Goal: Task Accomplishment & Management: Manage account settings

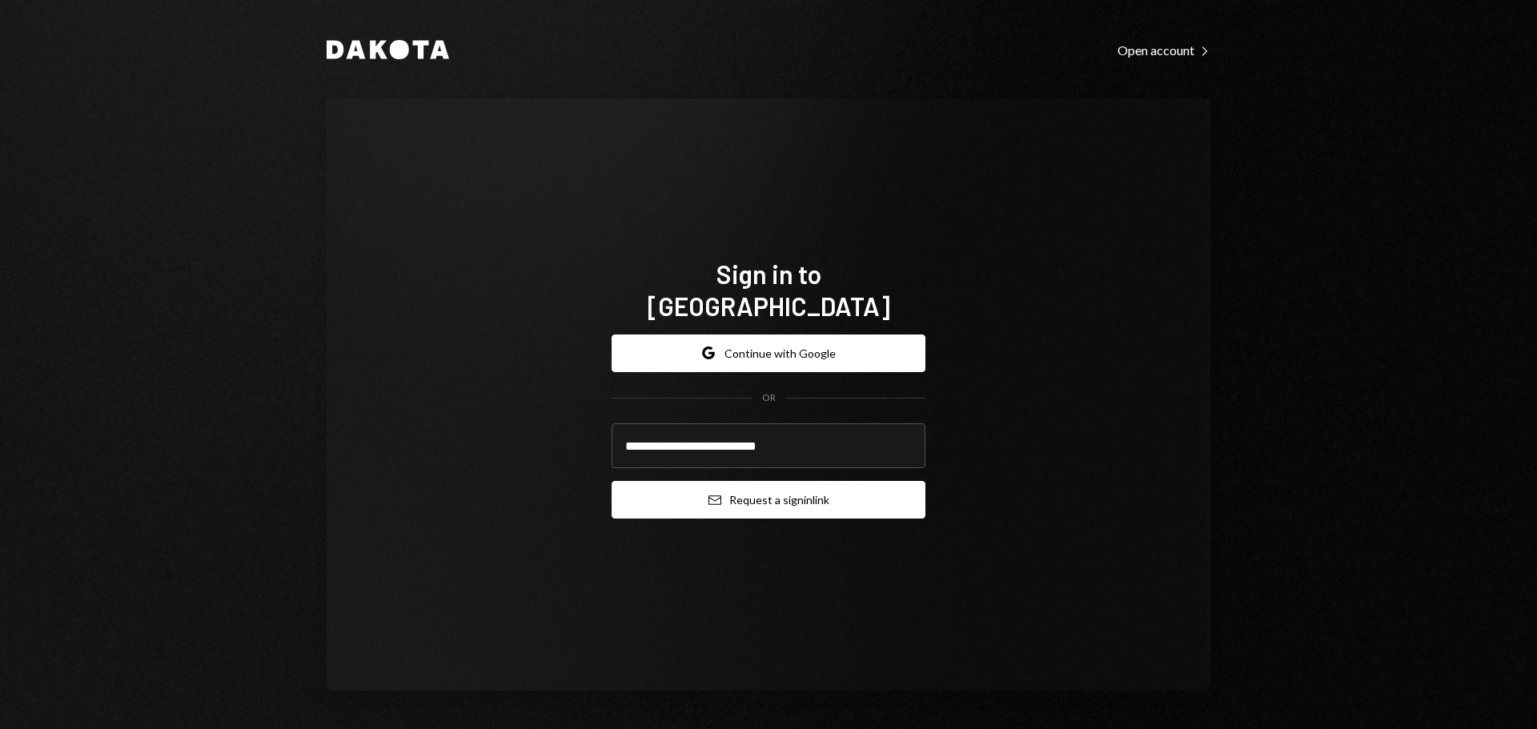
click at [770, 489] on button "Email Request a sign in link" at bounding box center [769, 500] width 314 height 38
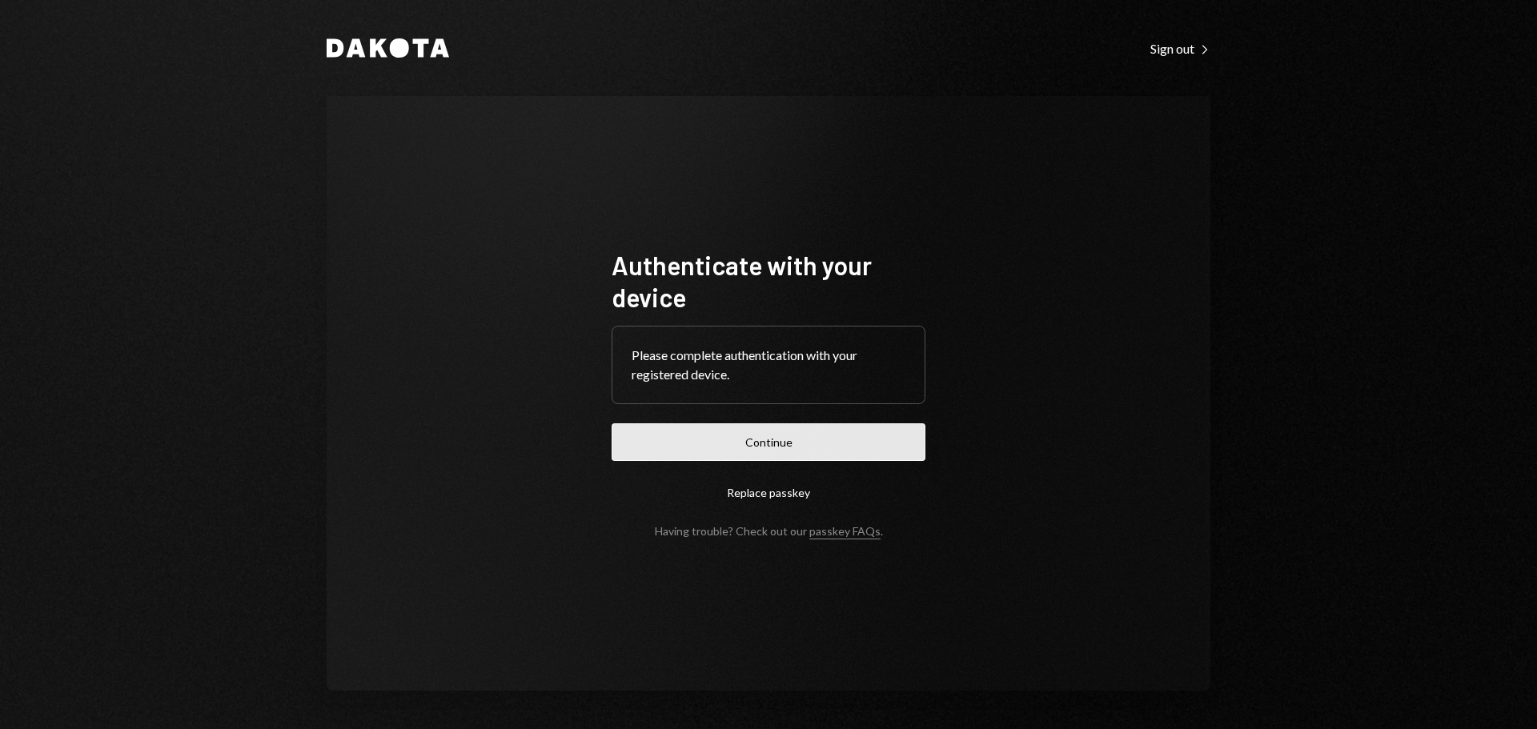
click at [745, 444] on button "Continue" at bounding box center [769, 443] width 314 height 38
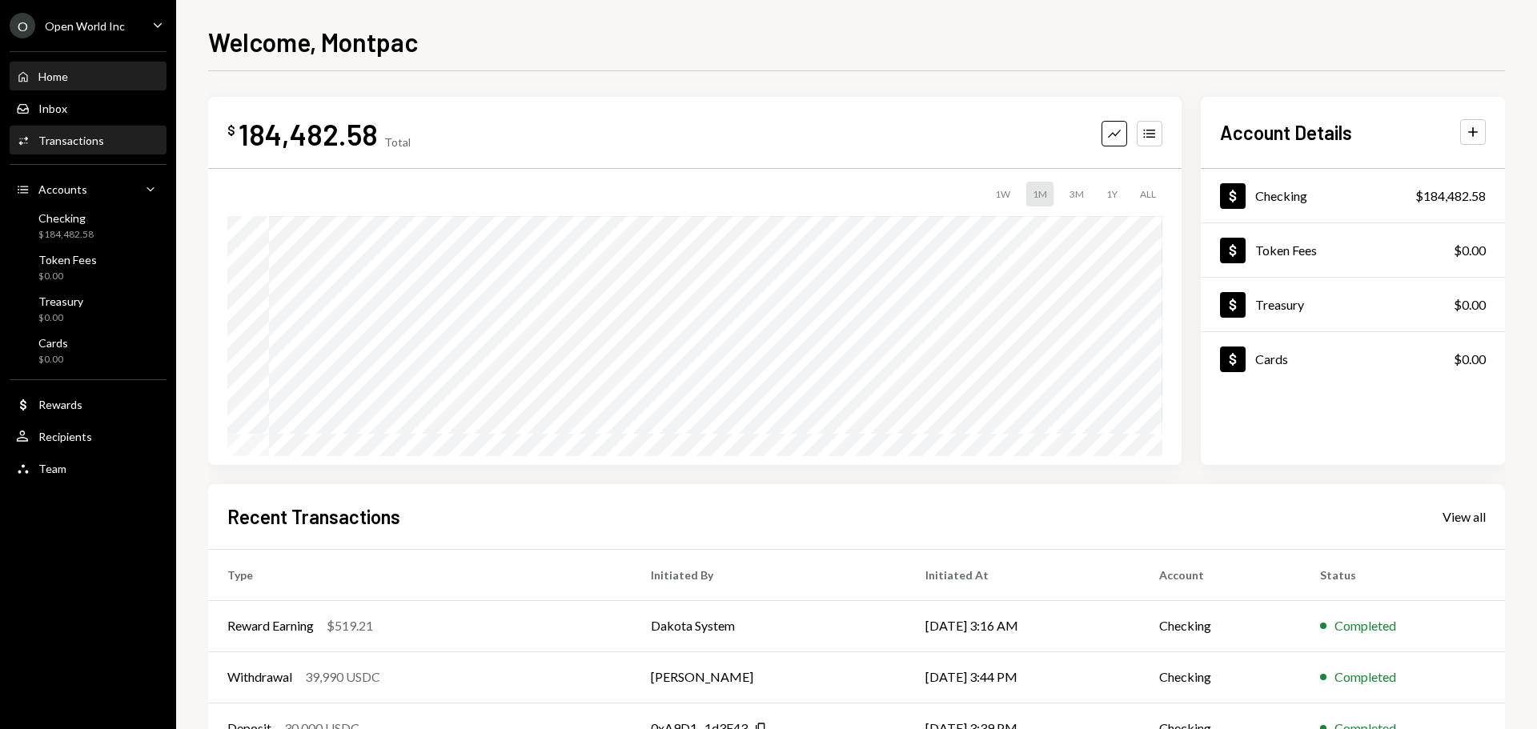
click at [99, 147] on div "Activities Transactions" at bounding box center [60, 141] width 88 height 14
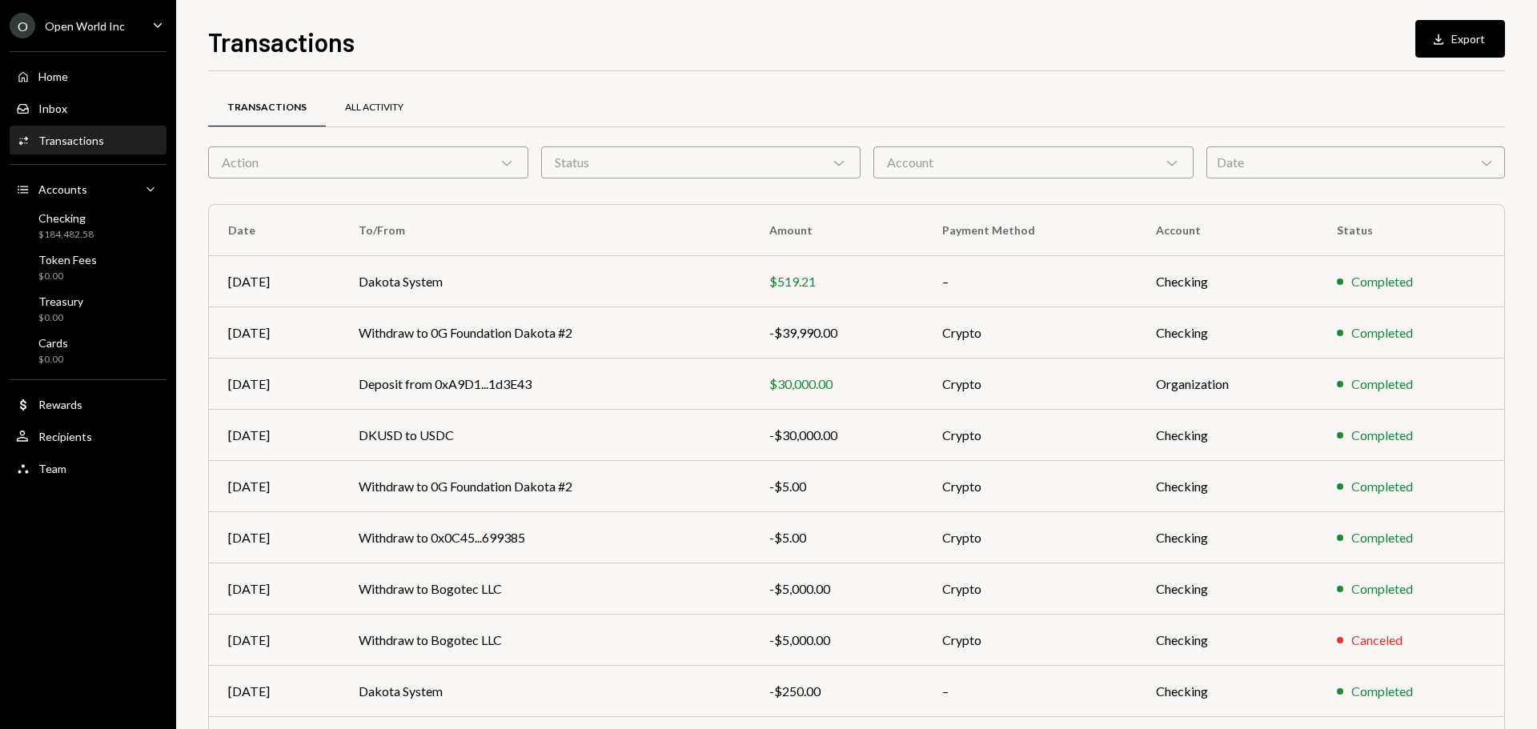
click at [376, 102] on div "All Activity" at bounding box center [374, 108] width 58 height 14
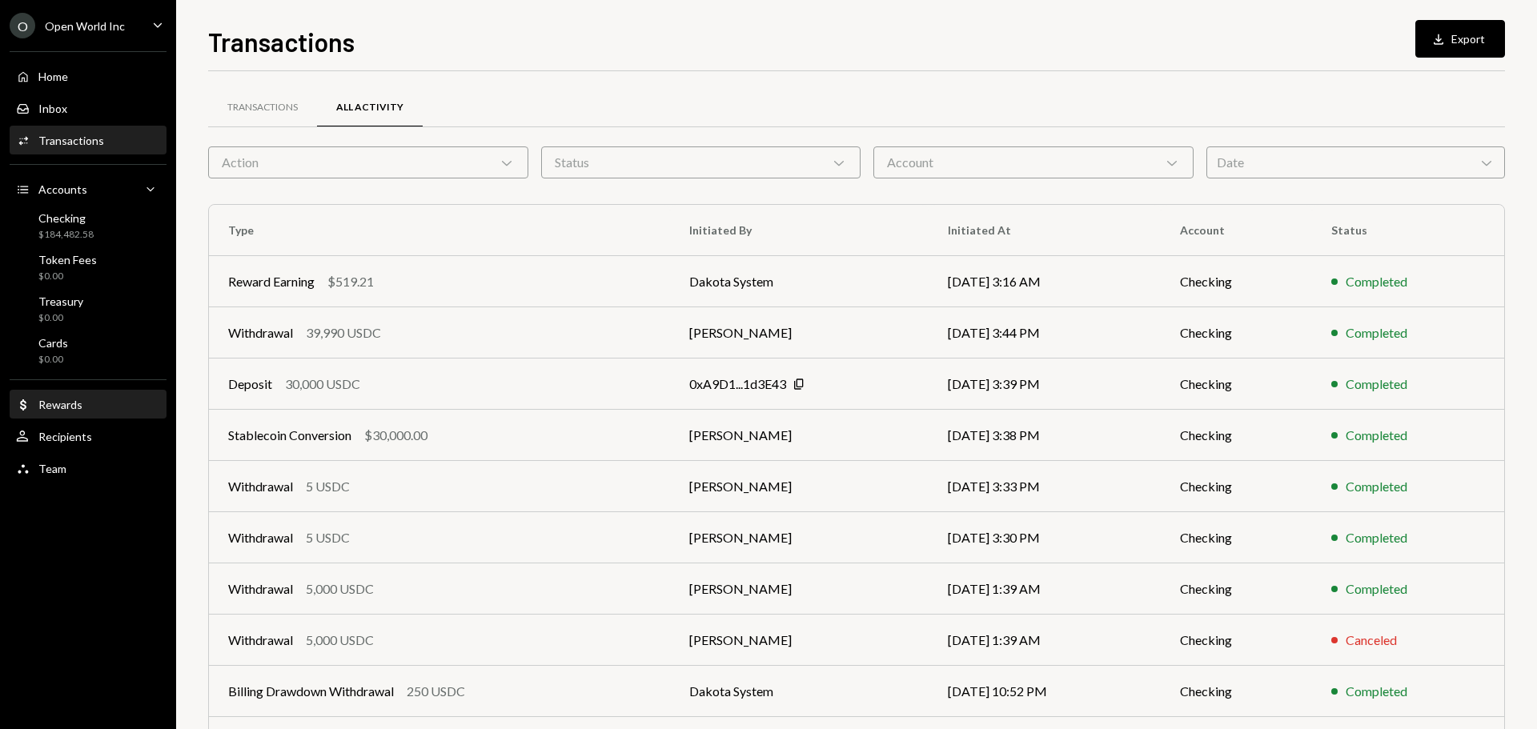
click at [87, 400] on div "Dollar Rewards" at bounding box center [88, 405] width 144 height 14
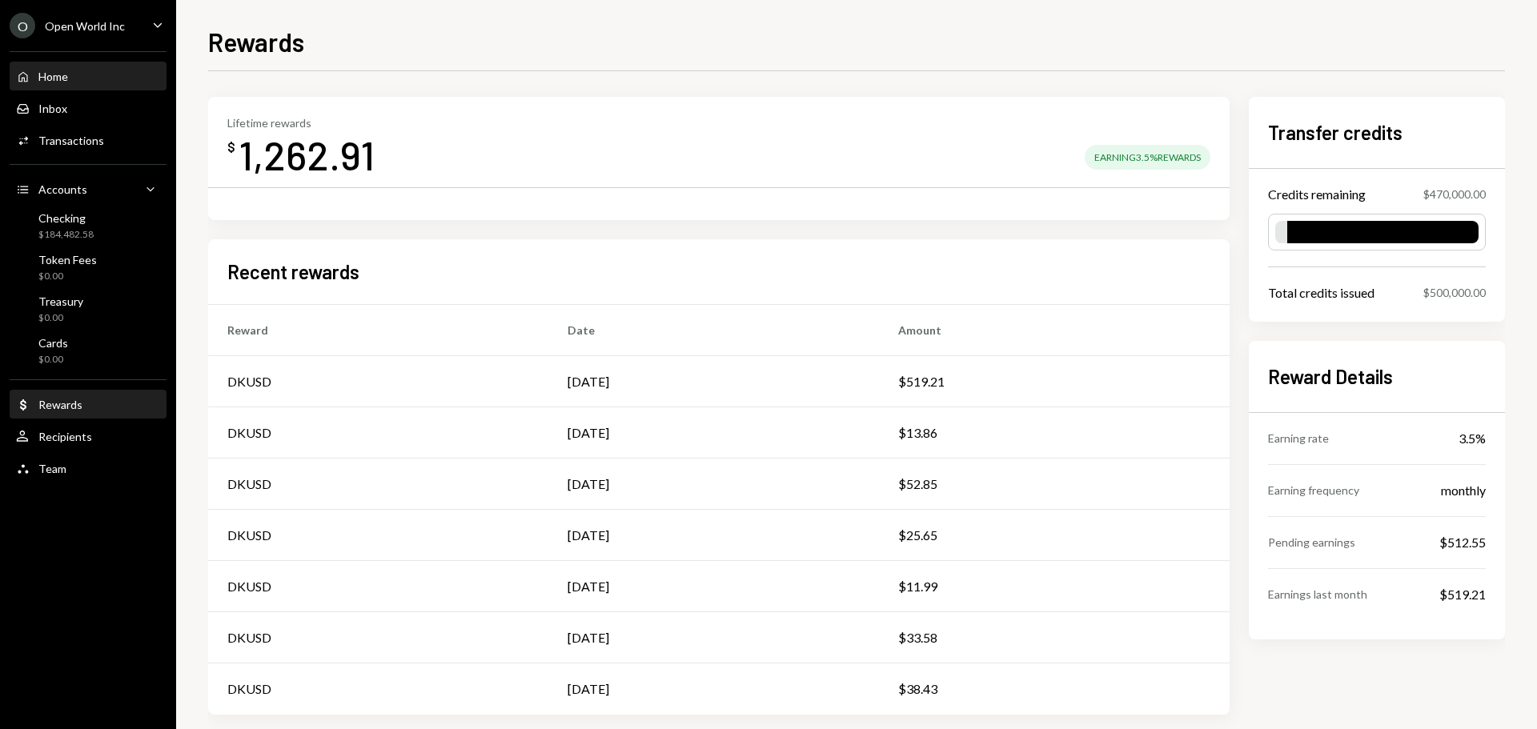
click at [68, 84] on div "Home Home" at bounding box center [88, 76] width 144 height 27
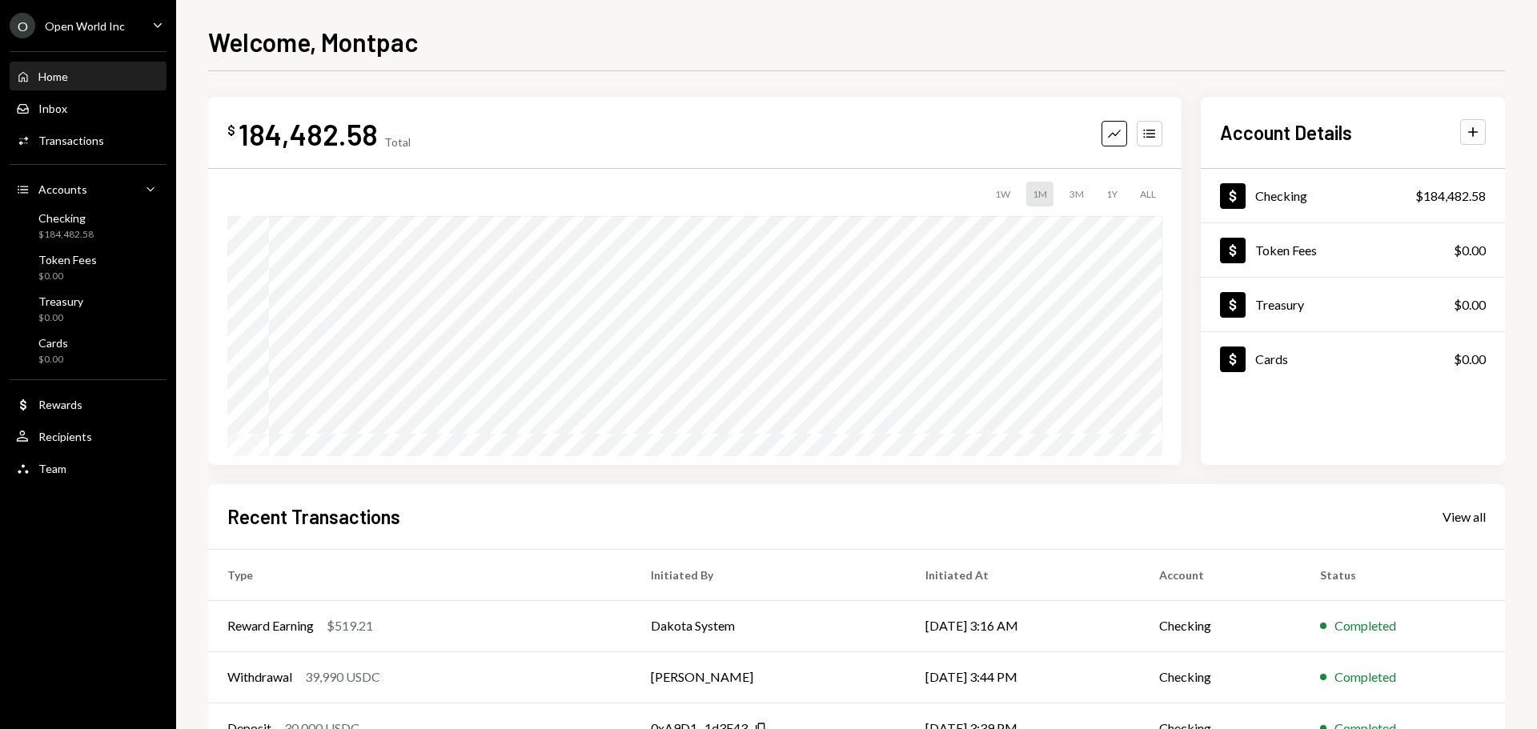
click at [1078, 194] on div "3M" at bounding box center [1076, 194] width 27 height 25
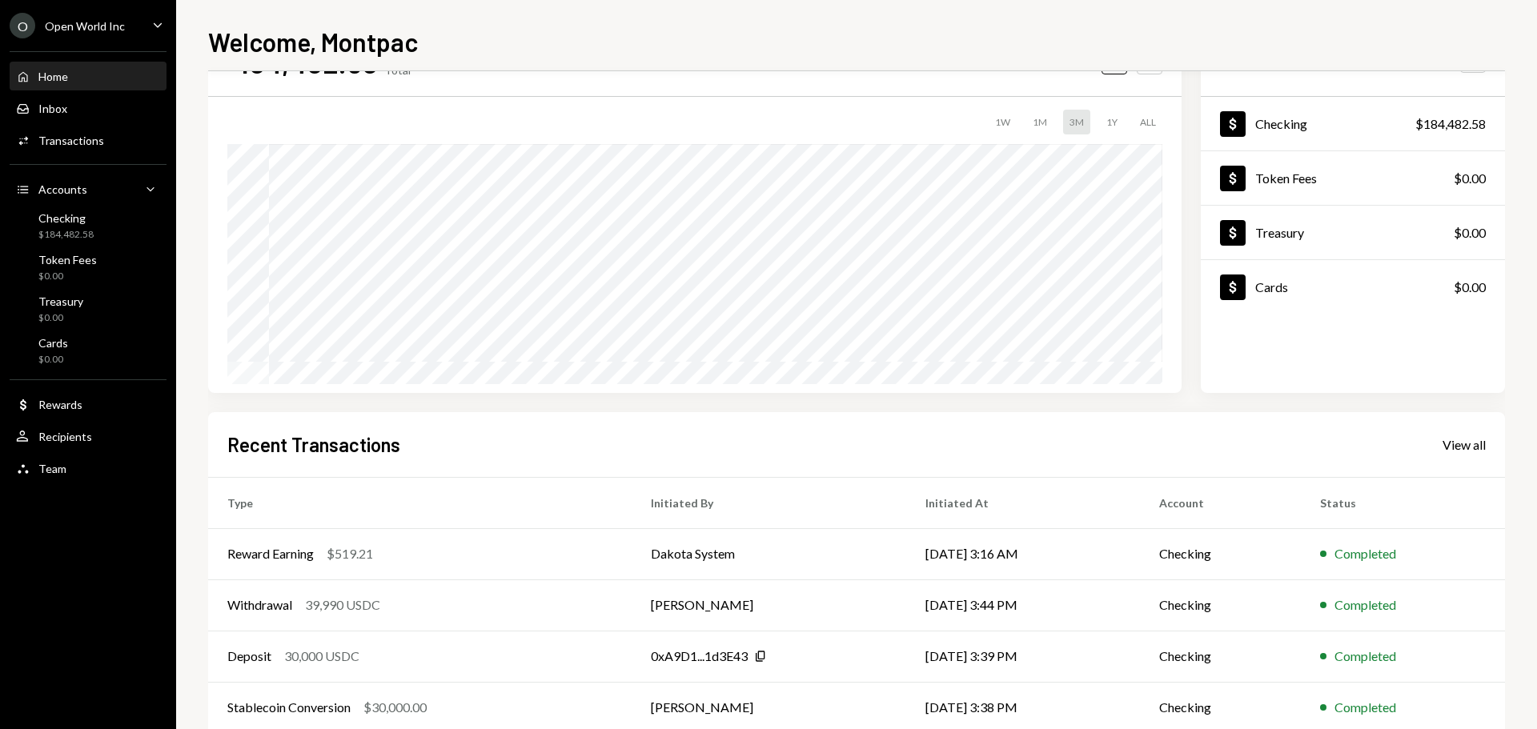
scroll to position [159, 0]
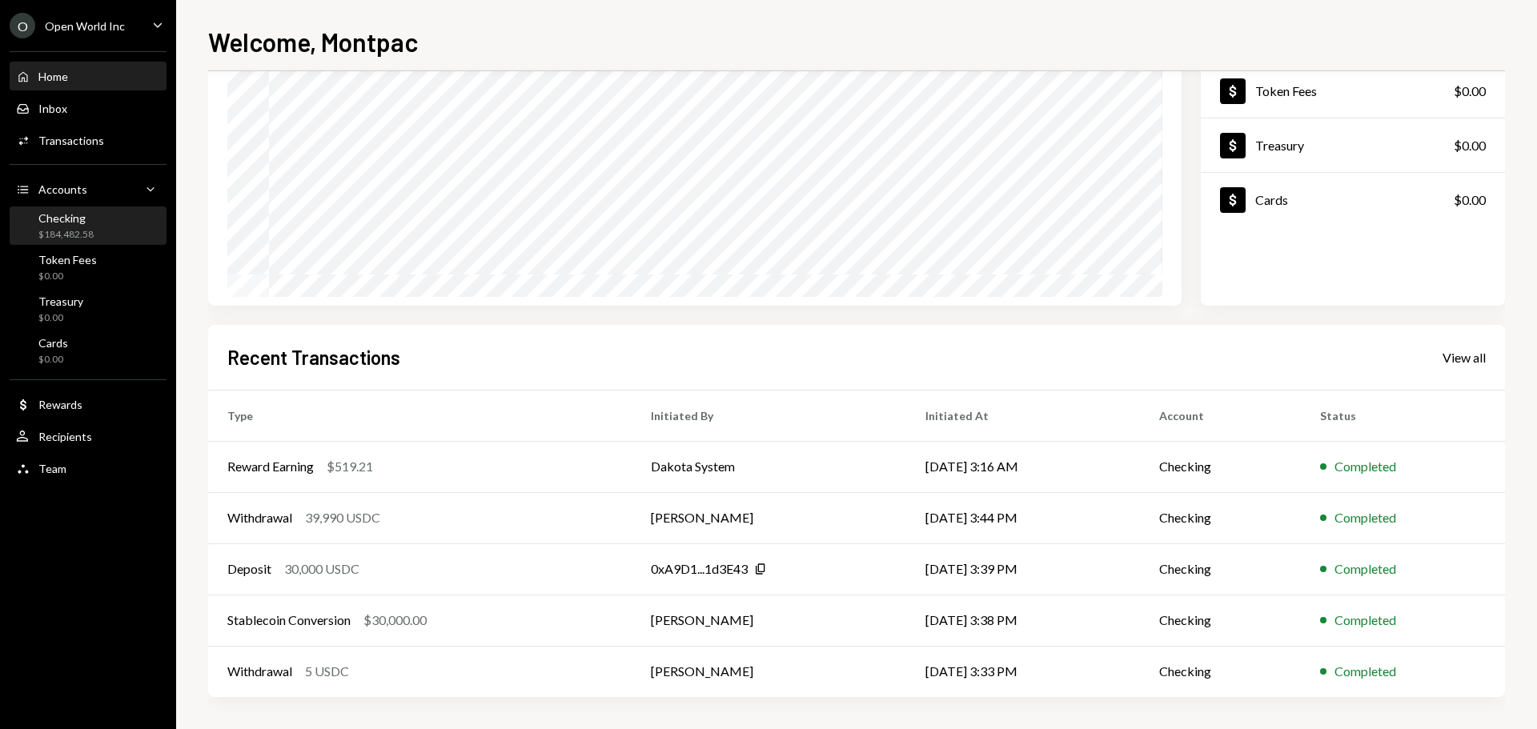
click at [93, 234] on div "Checking $184,482.58" at bounding box center [88, 226] width 144 height 30
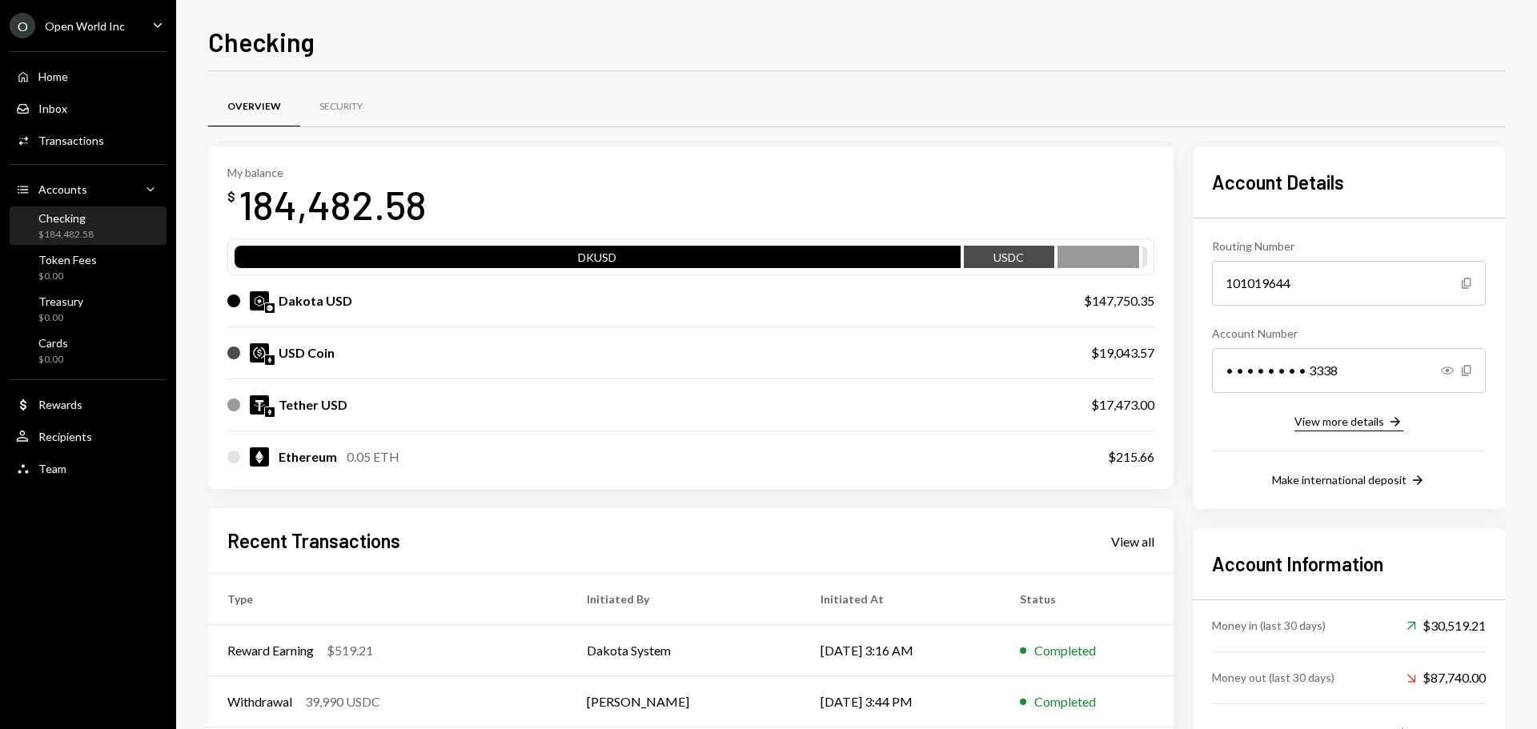
click at [1354, 420] on div "View more details" at bounding box center [1340, 422] width 90 height 14
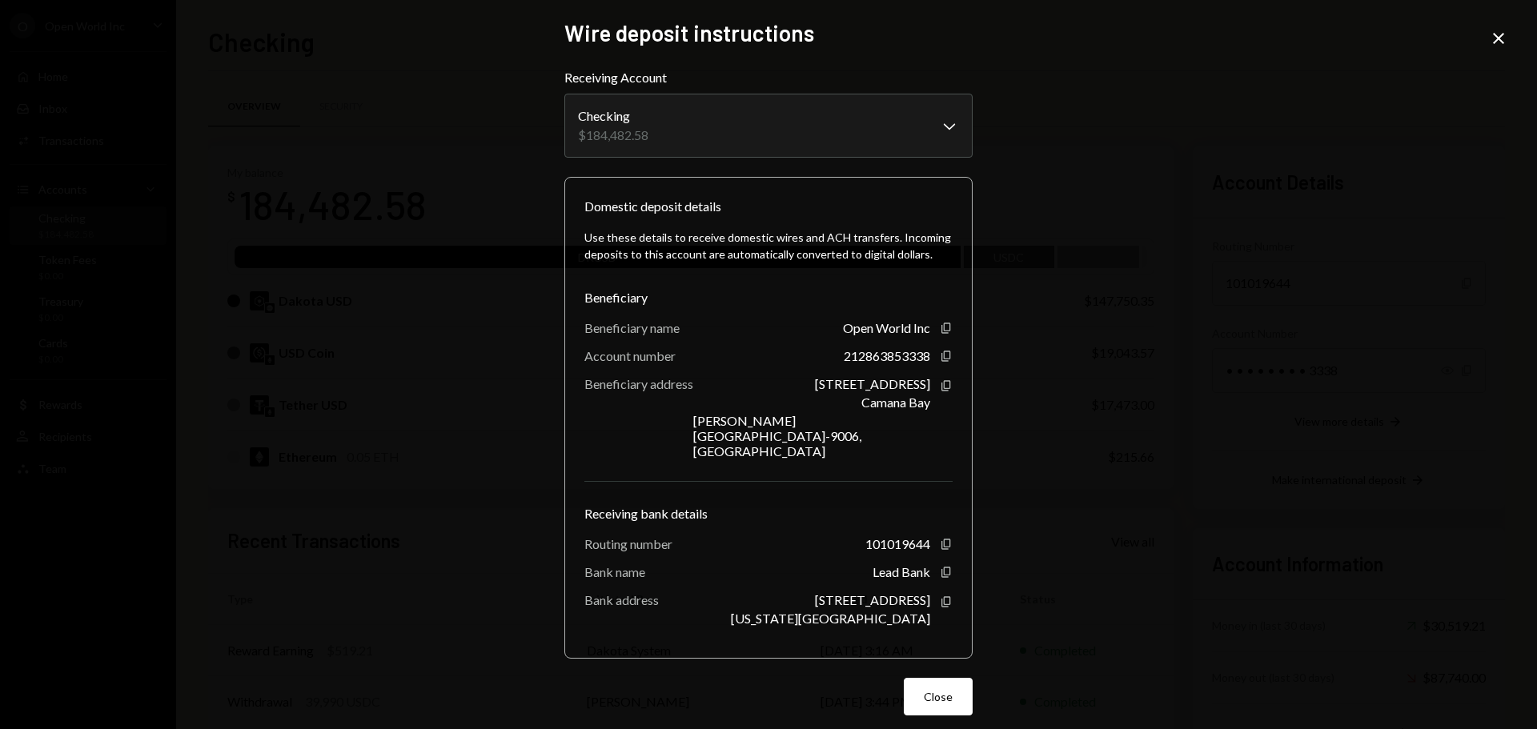
click at [1504, 38] on icon "Close" at bounding box center [1498, 38] width 19 height 19
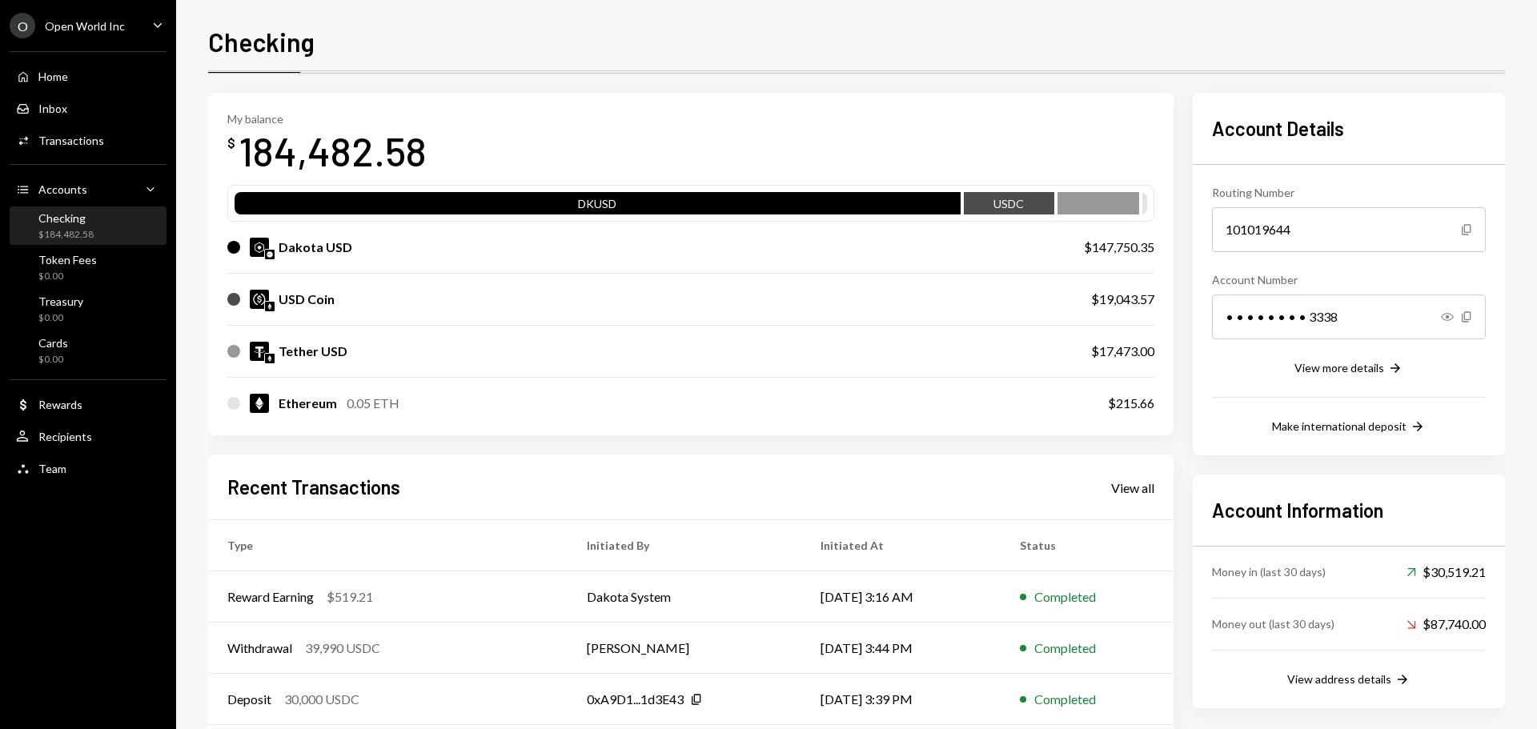
scroll to position [80, 0]
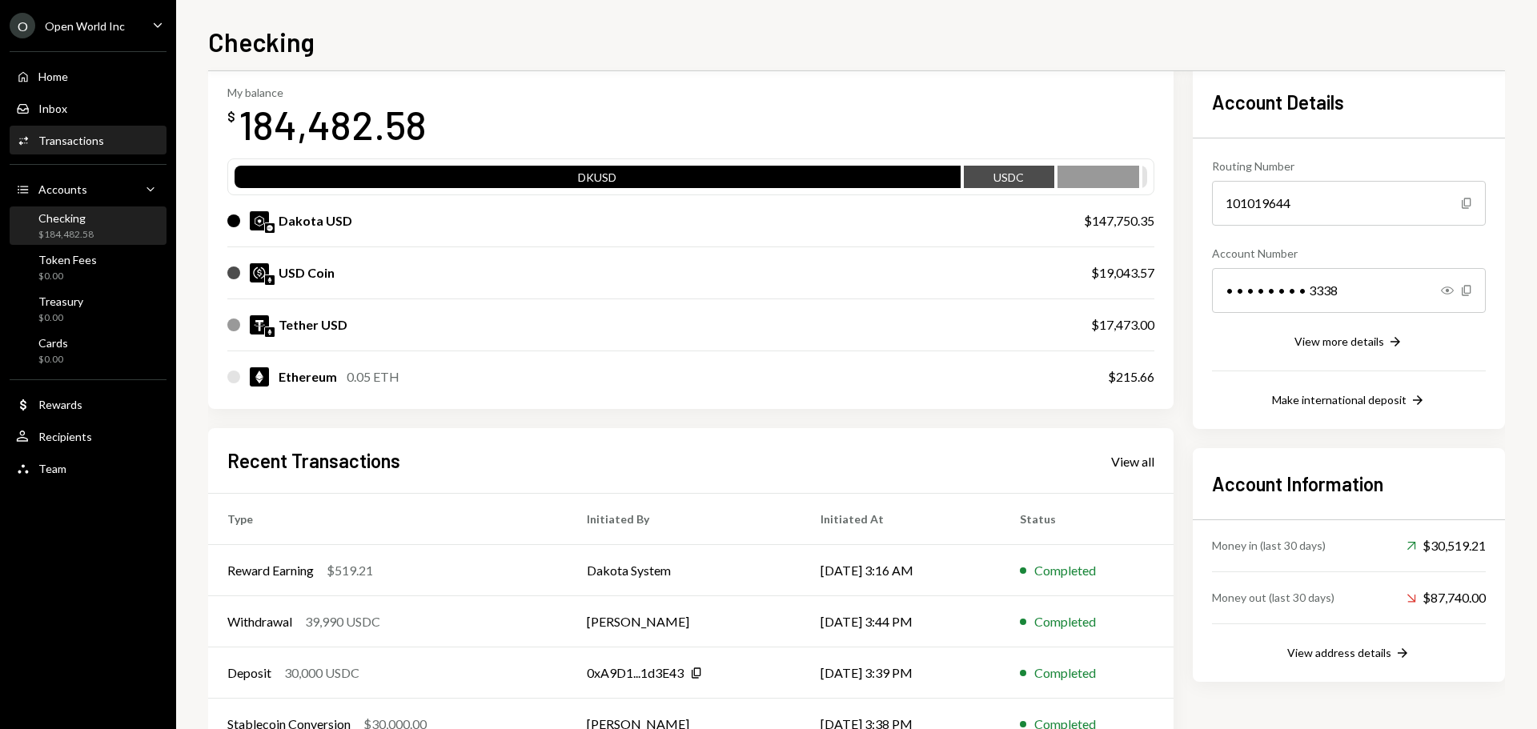
click at [78, 148] on div "Activities Transactions" at bounding box center [88, 140] width 144 height 27
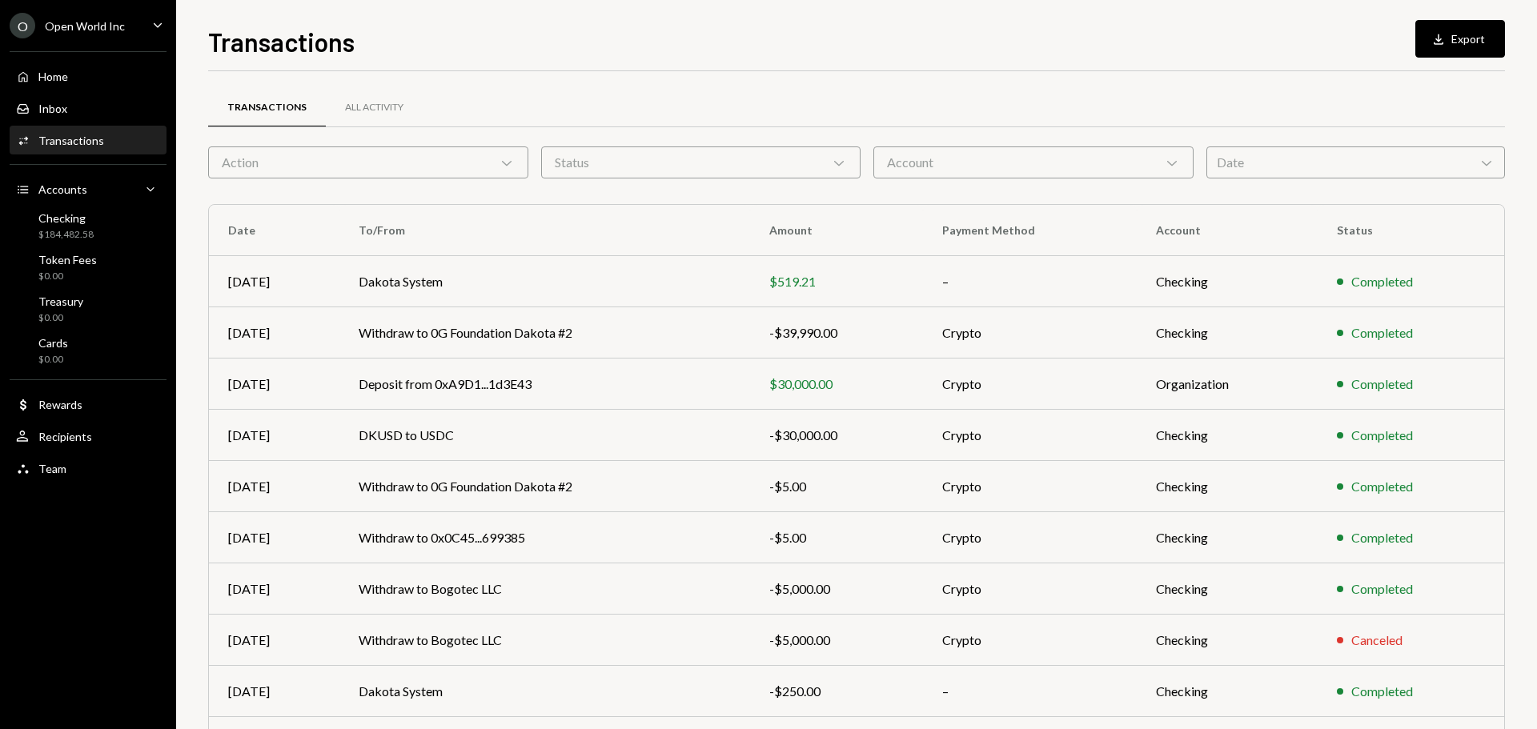
click at [1402, 164] on div "Date Chevron Down" at bounding box center [1356, 163] width 299 height 32
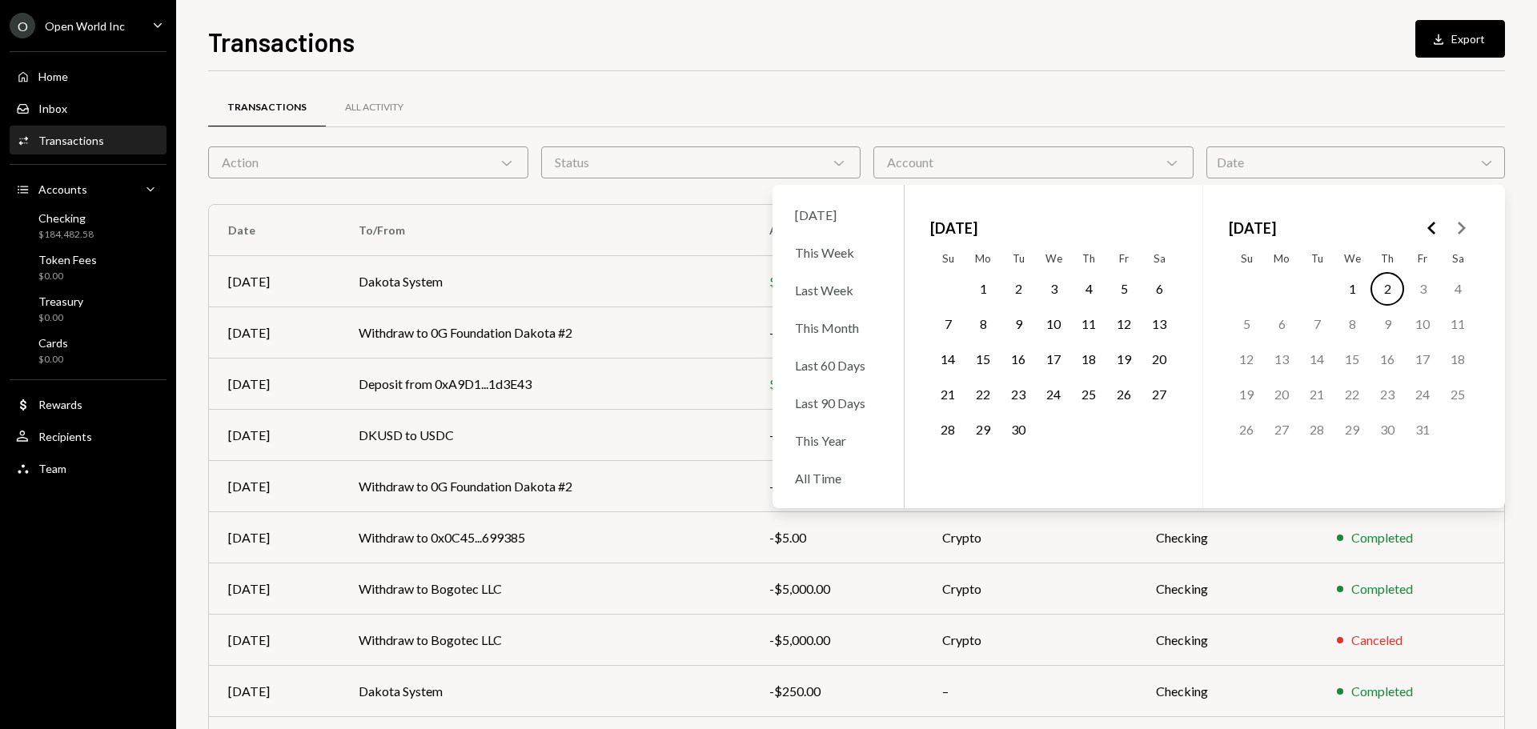
click at [1430, 229] on polygon "Go to the Previous Month" at bounding box center [1432, 228] width 8 height 13
click at [1420, 295] on button "1" at bounding box center [1423, 289] width 34 height 34
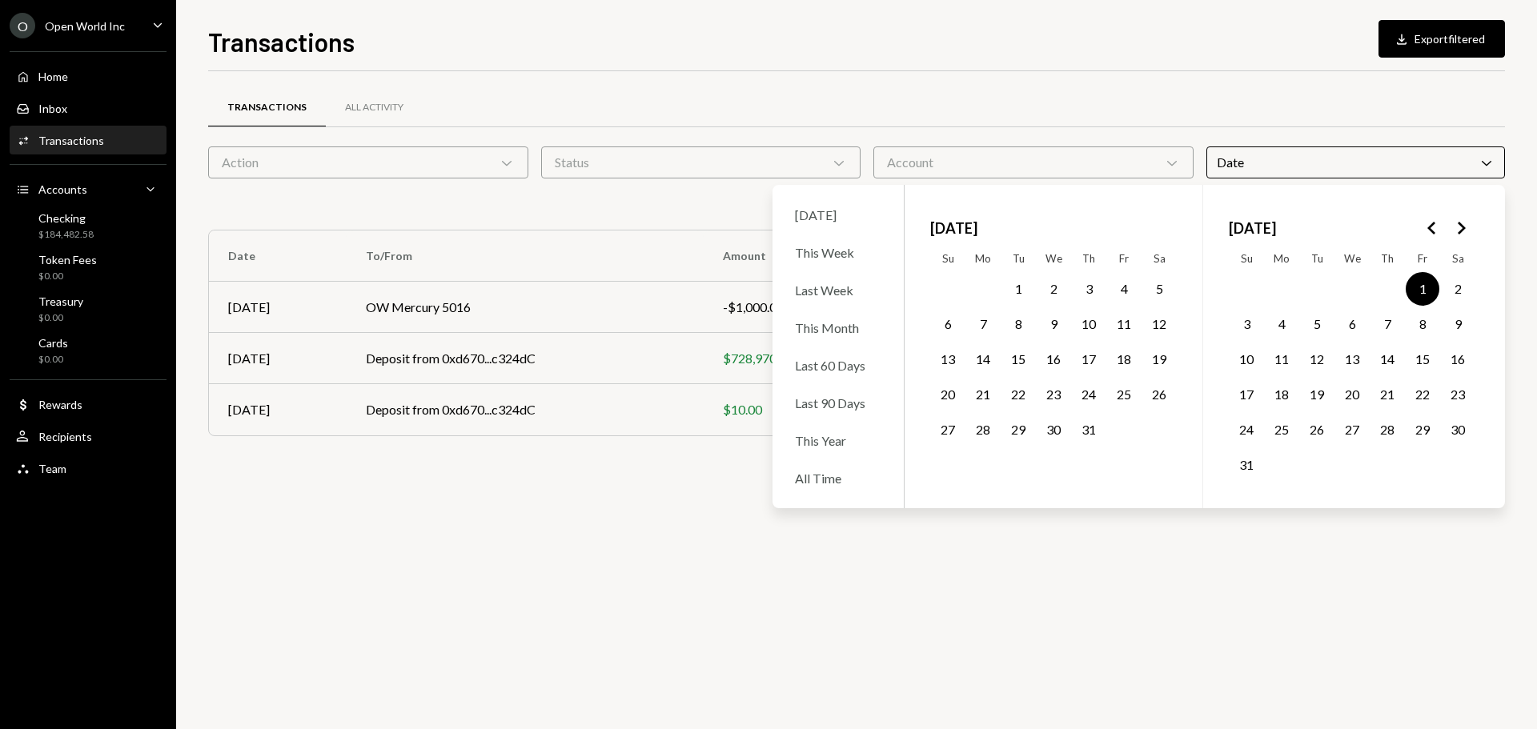
click at [1252, 462] on button "31" at bounding box center [1247, 465] width 34 height 34
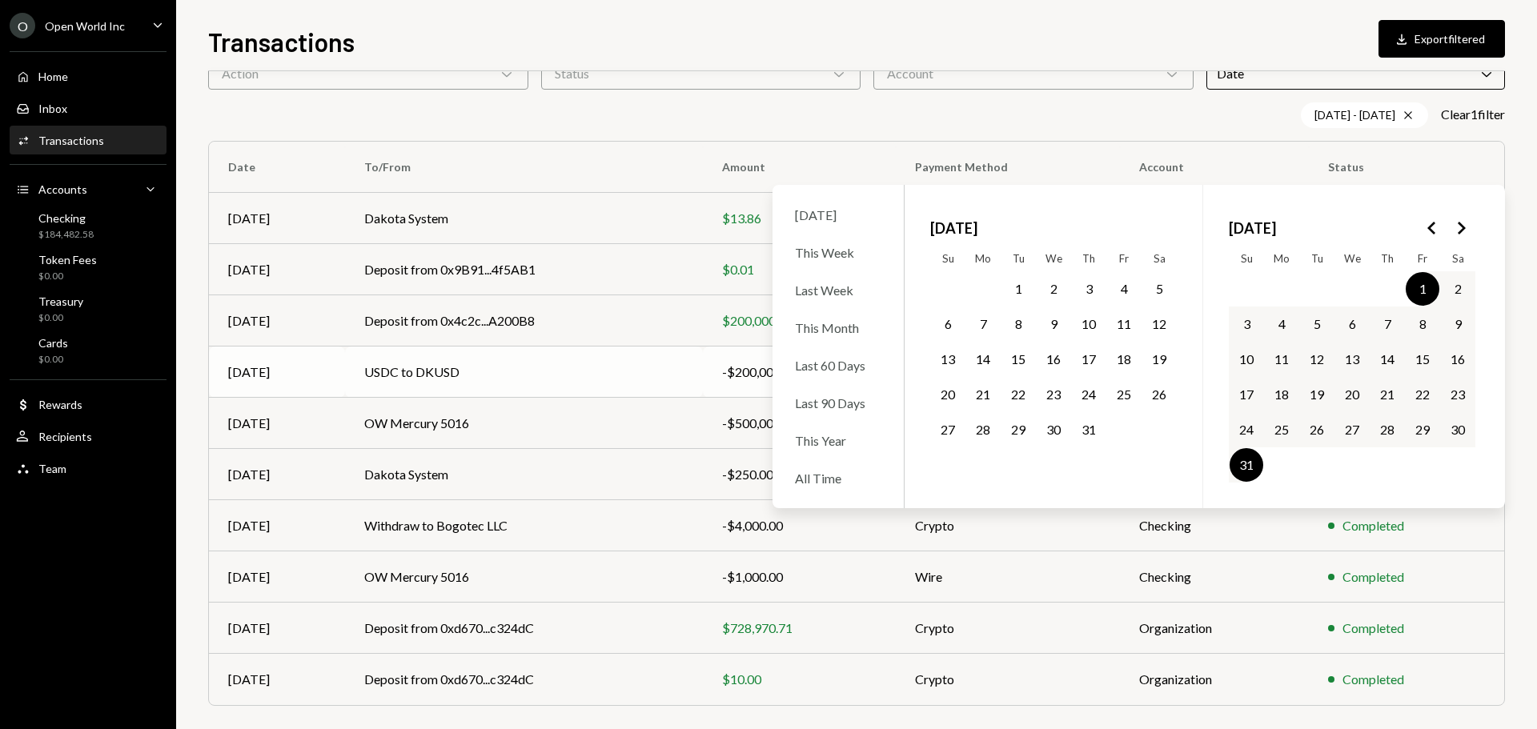
scroll to position [98, 0]
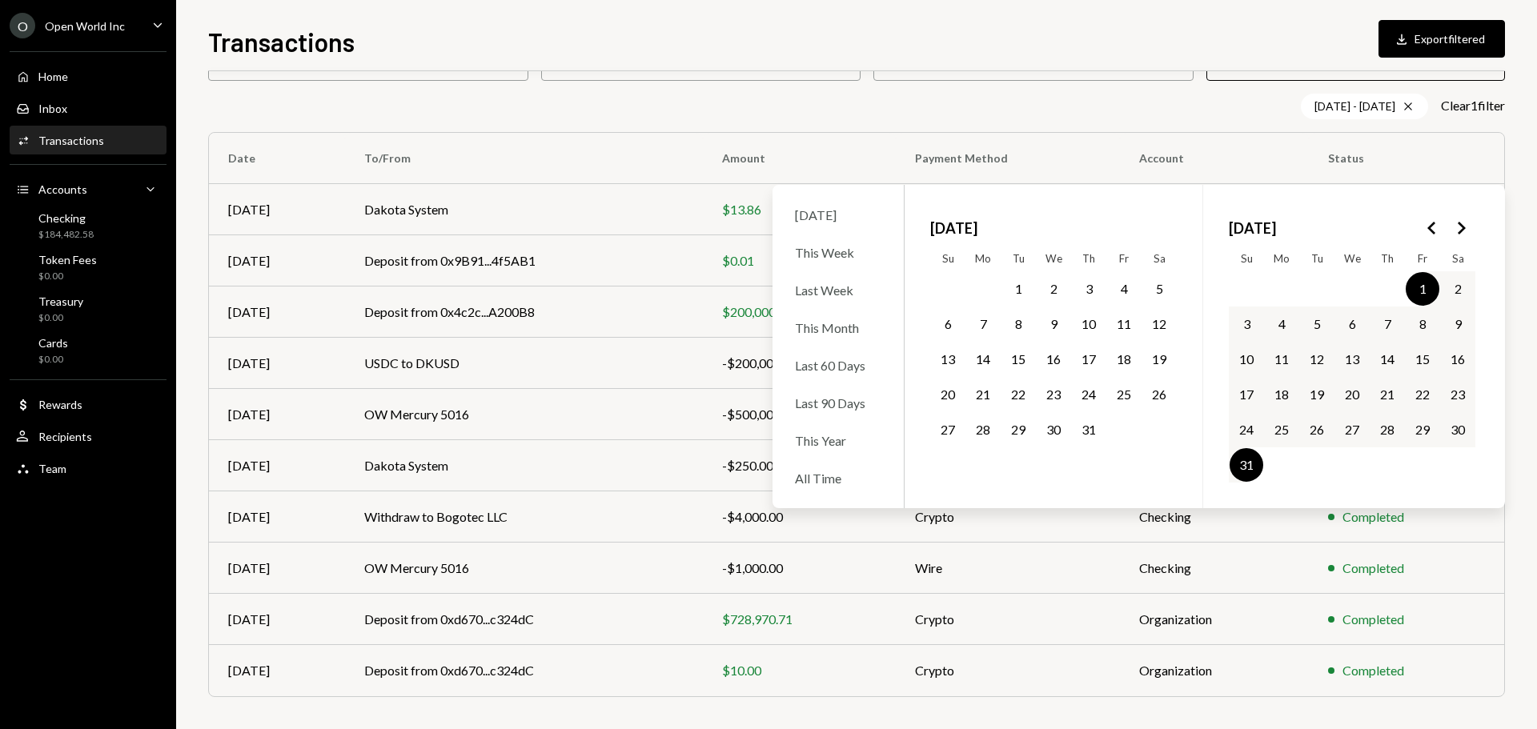
click at [725, 106] on div "08/01/25 - 08/31/25 Cross Clear 1 filter" at bounding box center [856, 107] width 1297 height 26
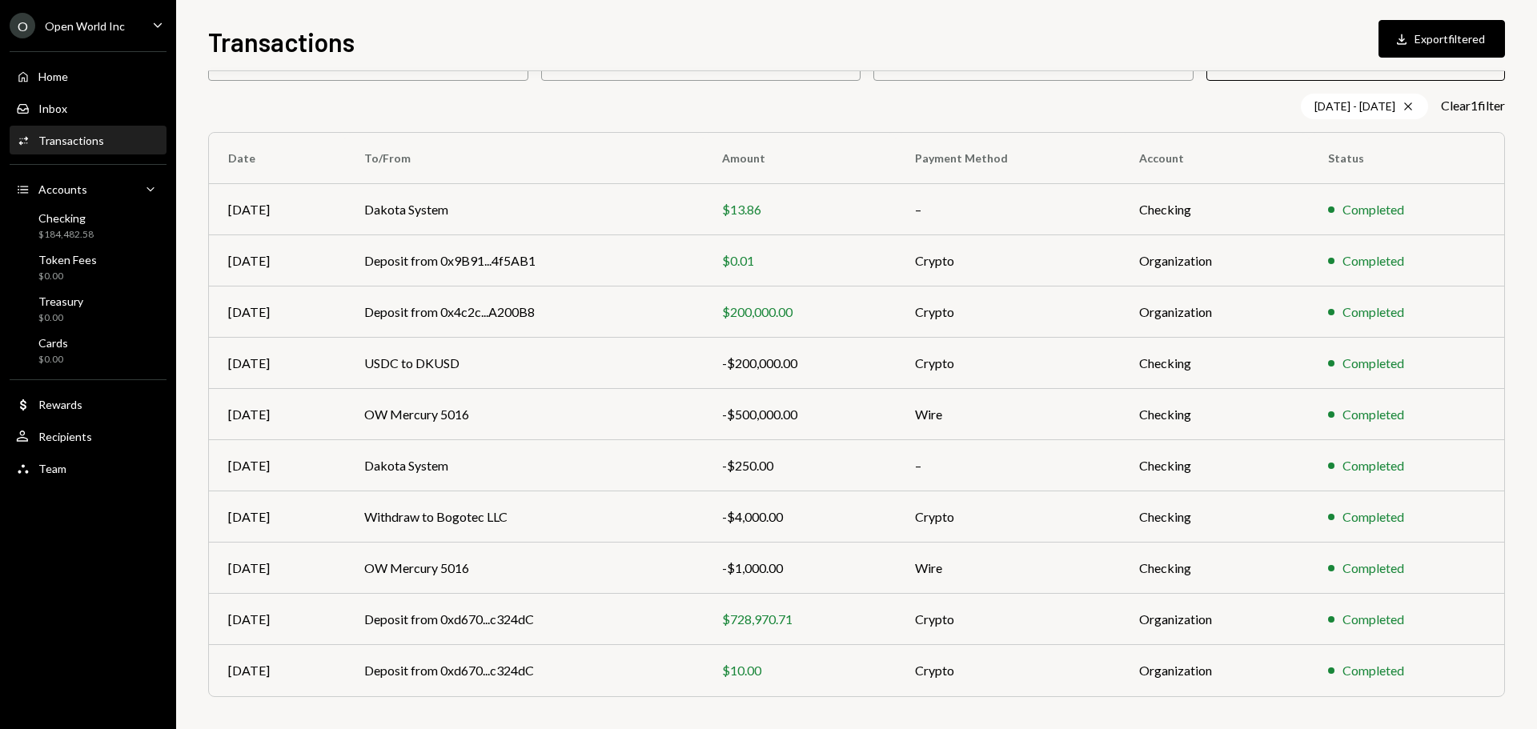
scroll to position [0, 0]
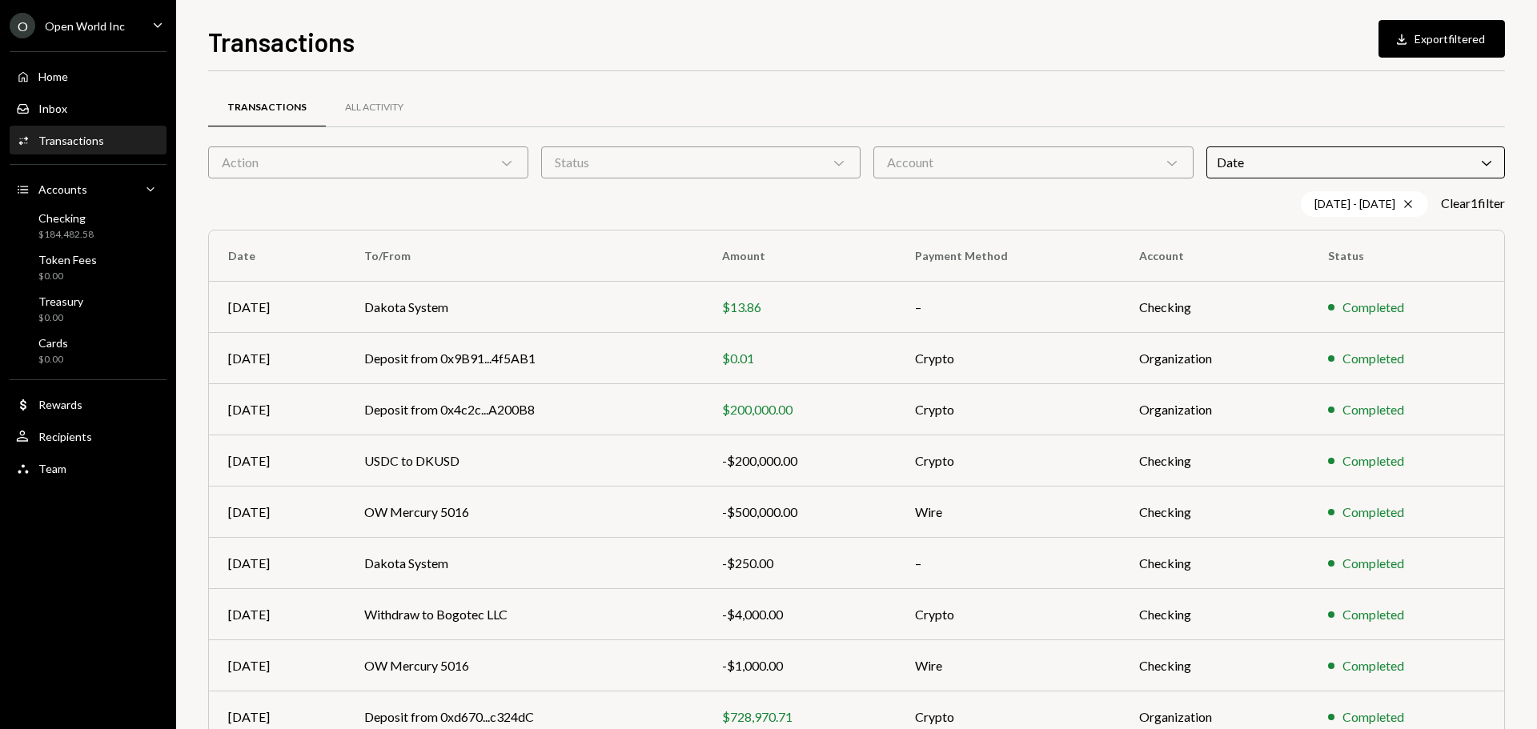
click at [1489, 164] on icon "Chevron Down" at bounding box center [1487, 163] width 16 height 16
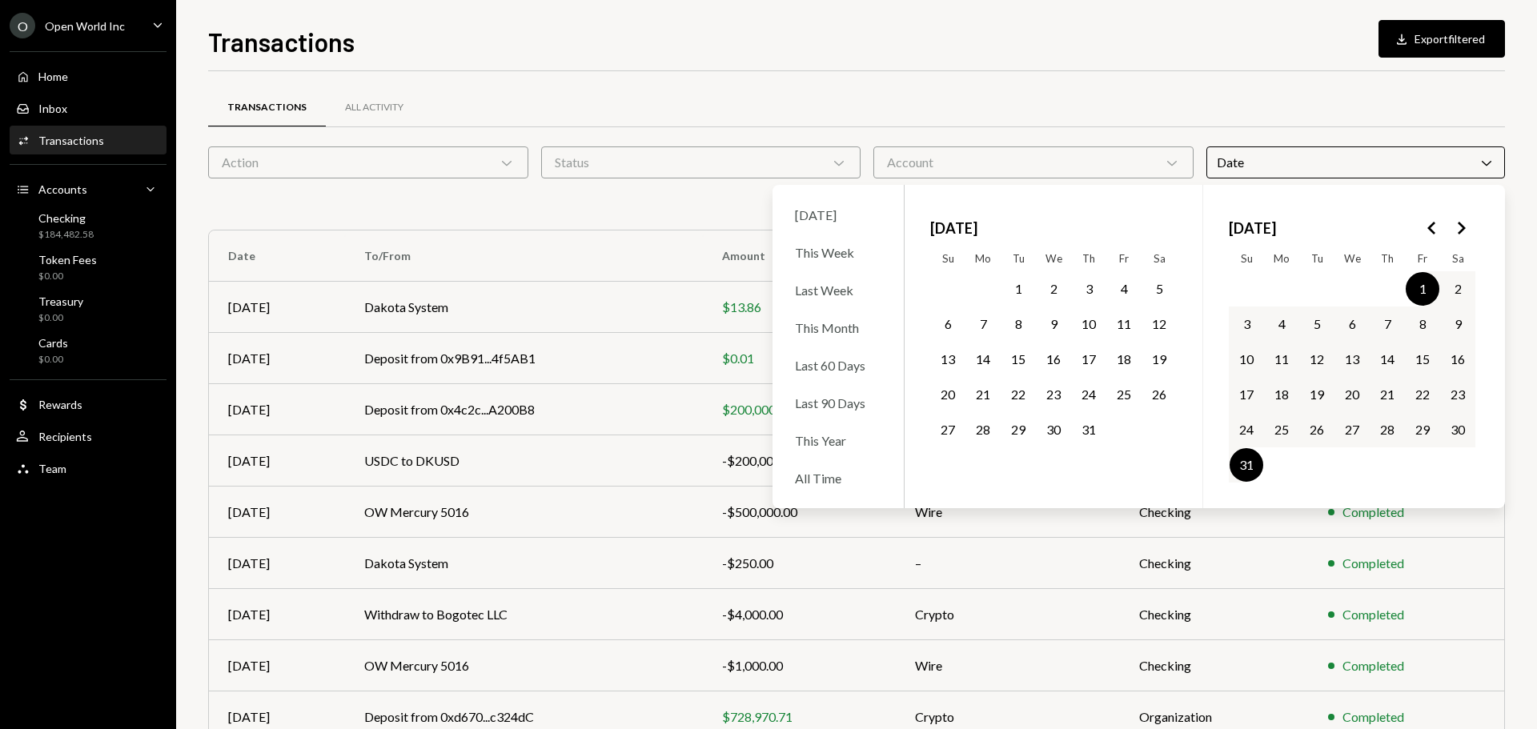
click at [1466, 231] on icon "Go to the Next Month" at bounding box center [1461, 228] width 19 height 19
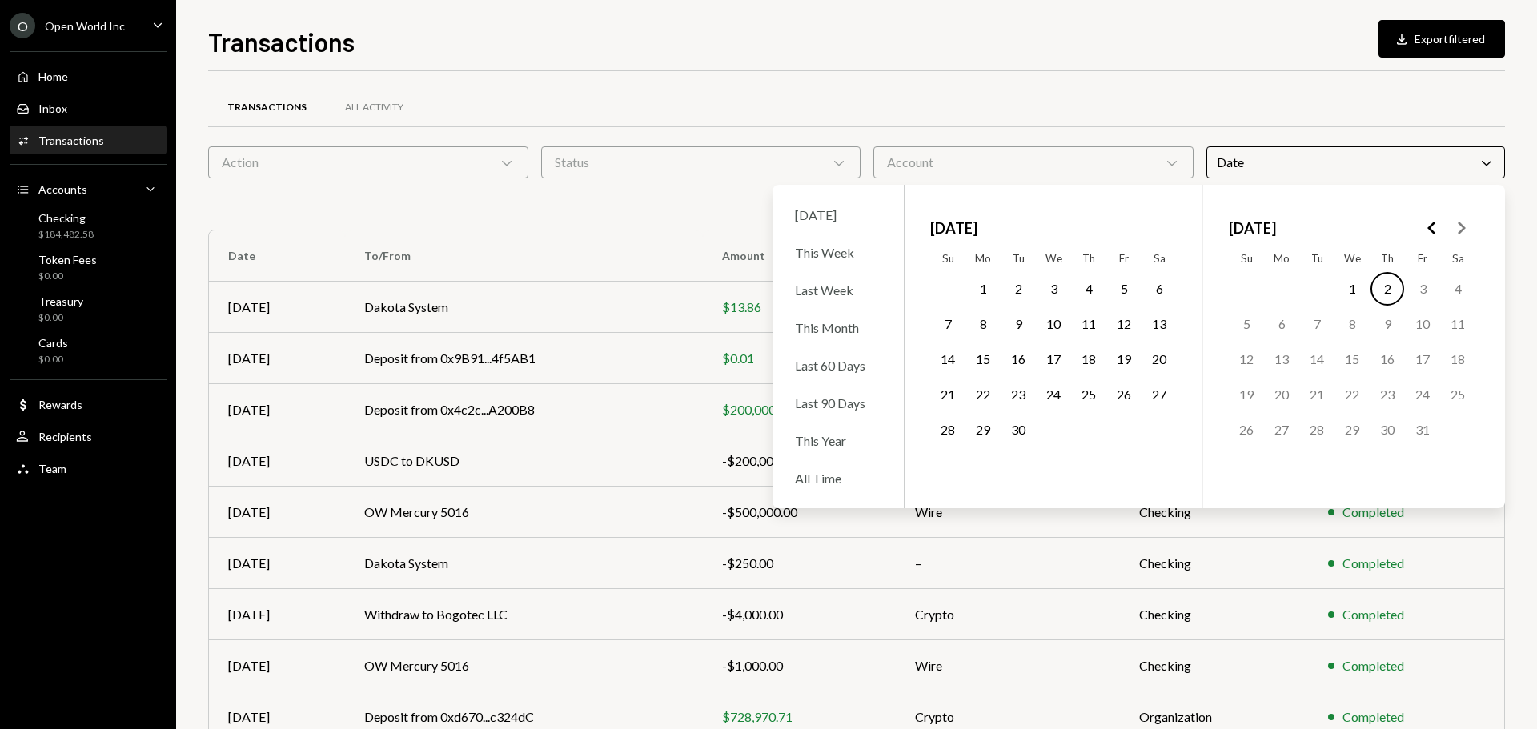
click at [982, 293] on button "1" at bounding box center [983, 289] width 34 height 34
click at [1018, 432] on button "30" at bounding box center [1019, 430] width 34 height 34
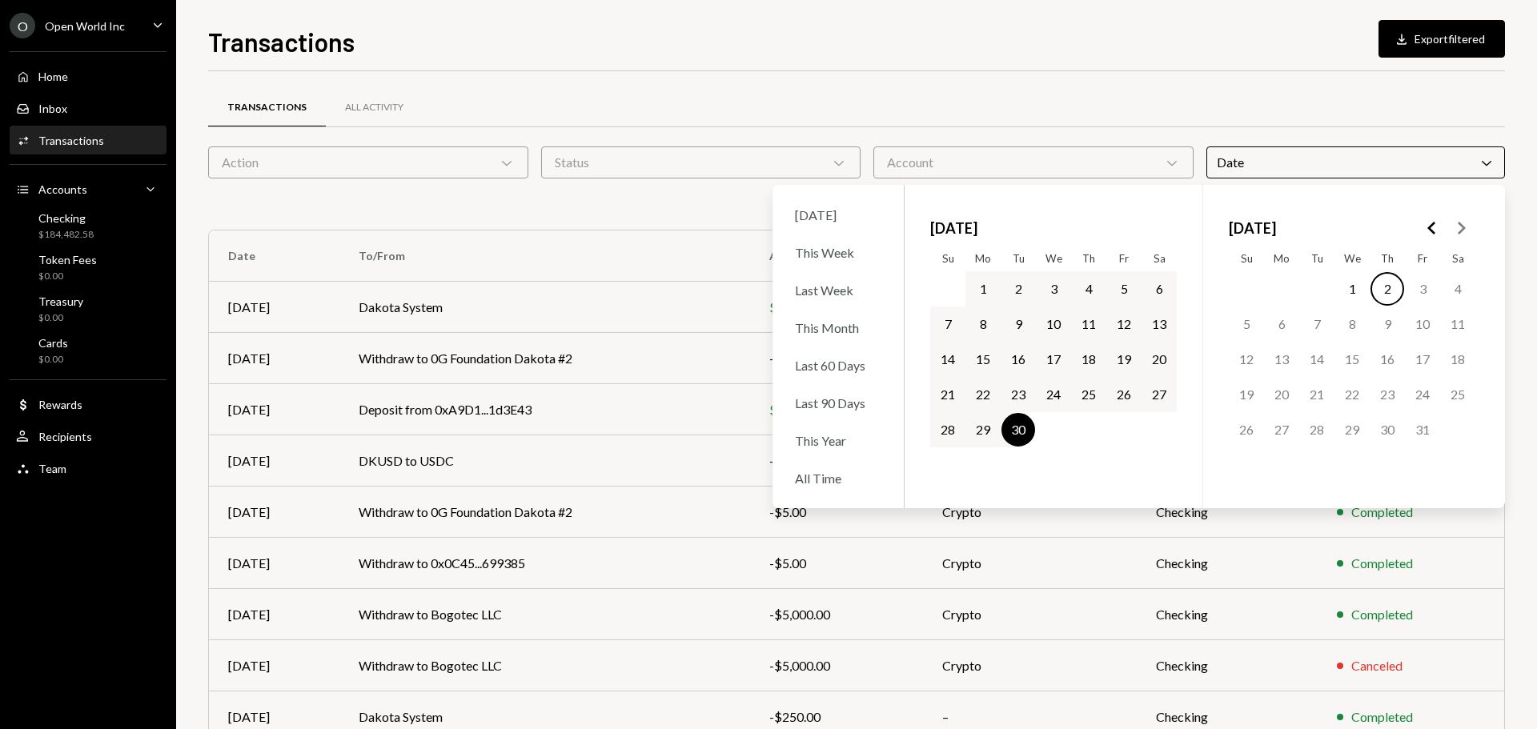
click at [685, 87] on div "Transactions All Activity" at bounding box center [856, 107] width 1297 height 41
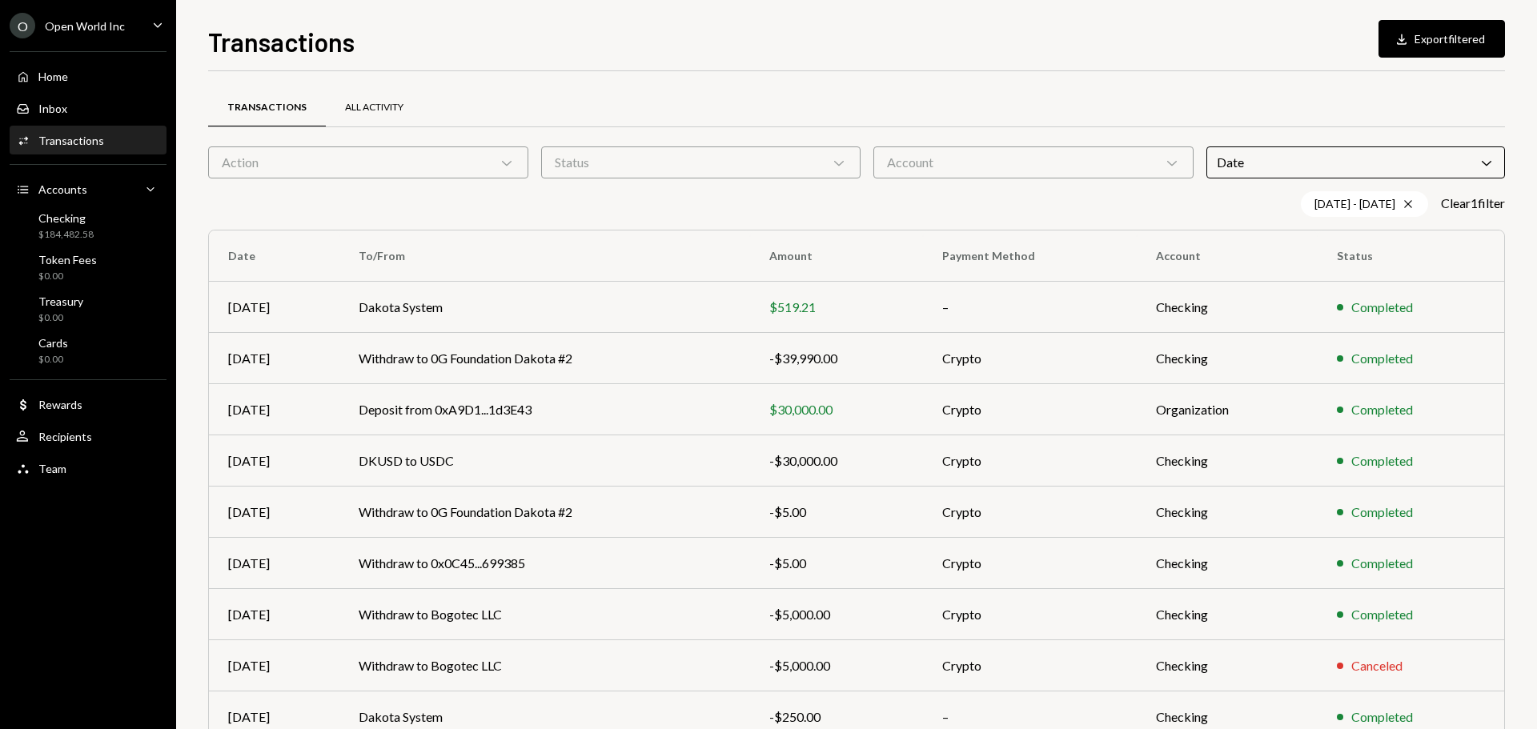
click at [372, 111] on div "All Activity" at bounding box center [374, 108] width 58 height 14
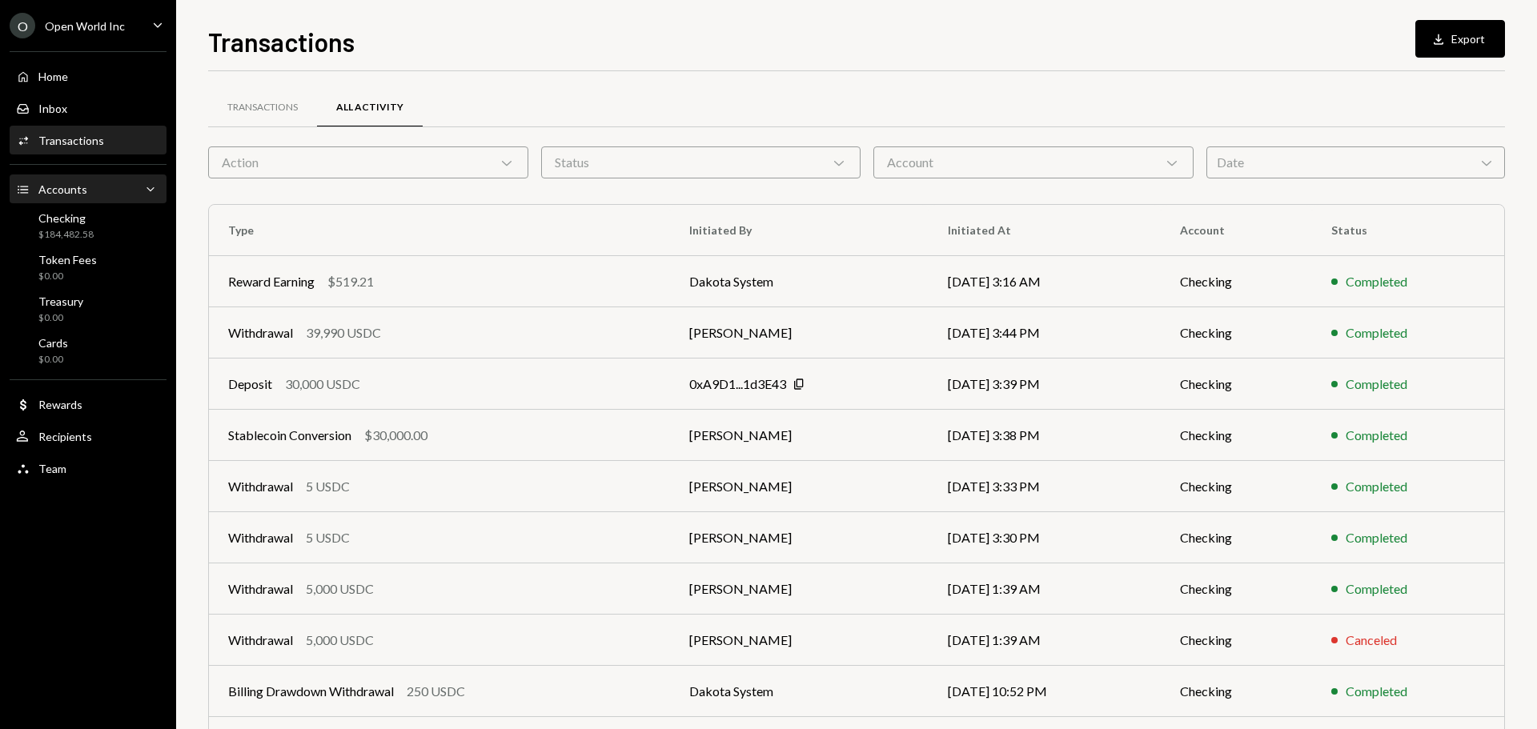
click at [107, 193] on div "Accounts Accounts Caret Down" at bounding box center [88, 190] width 144 height 18
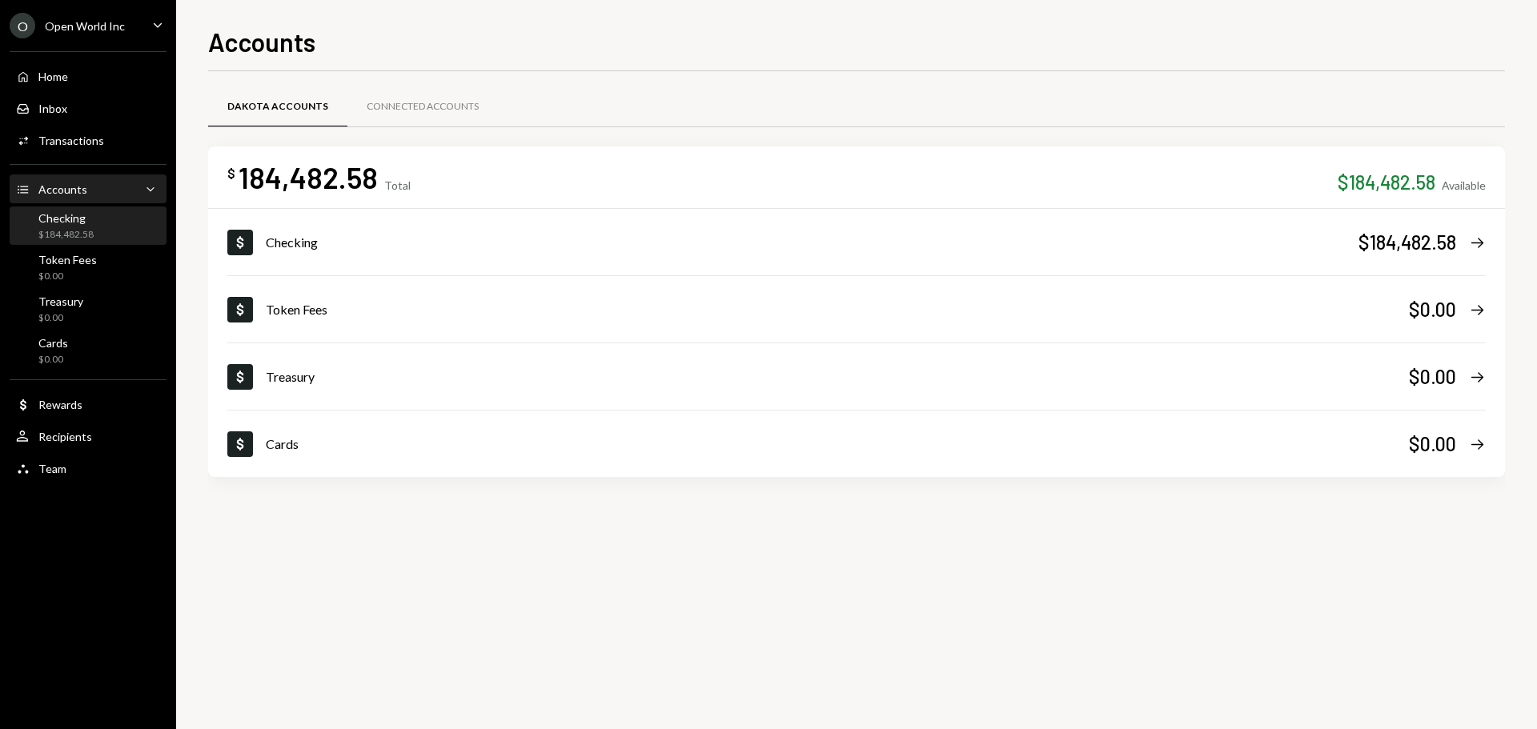
click at [83, 237] on div "$184,482.58" at bounding box center [65, 235] width 55 height 14
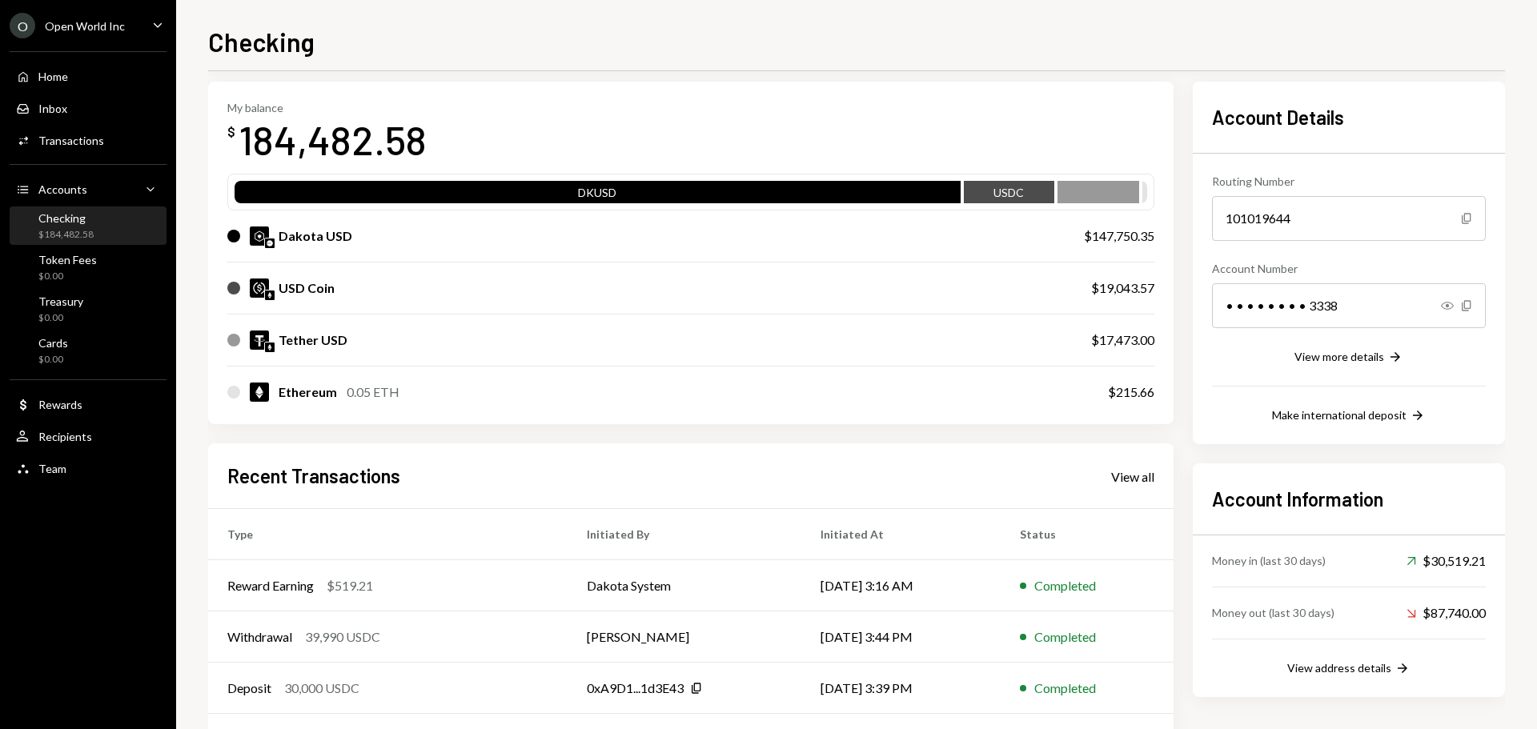
scroll to position [160, 0]
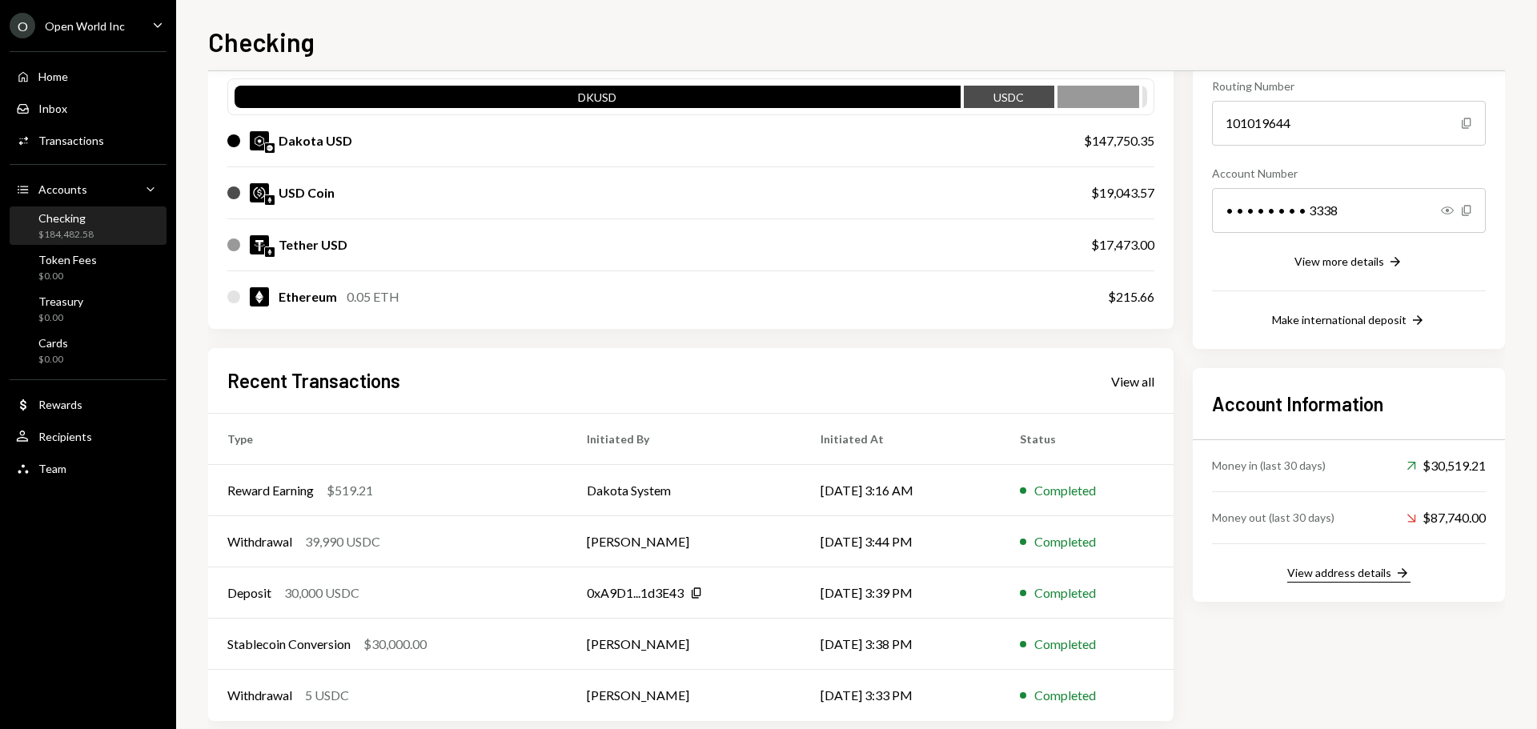
click at [1357, 575] on div "View address details" at bounding box center [1339, 573] width 104 height 14
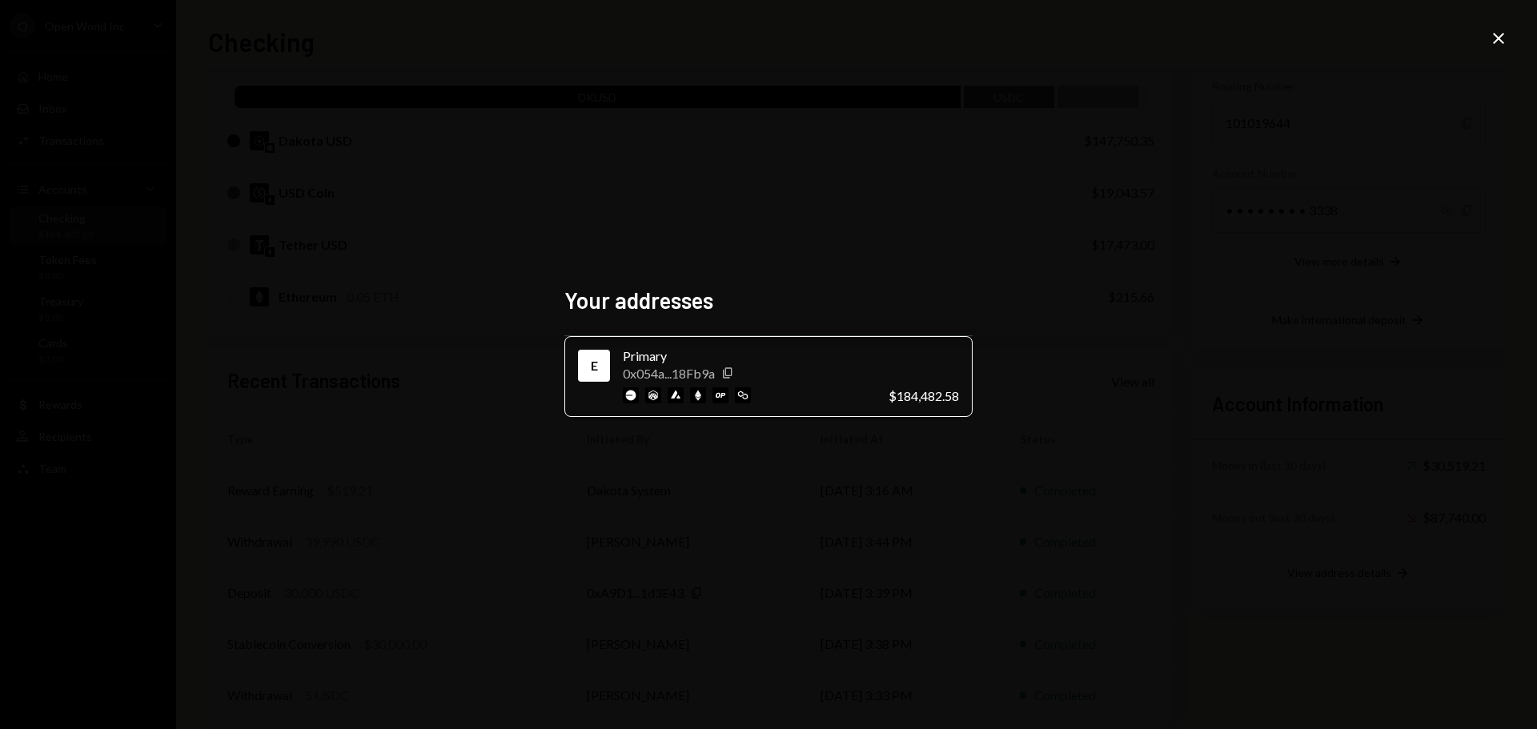
click at [1493, 39] on icon "Close" at bounding box center [1498, 38] width 19 height 19
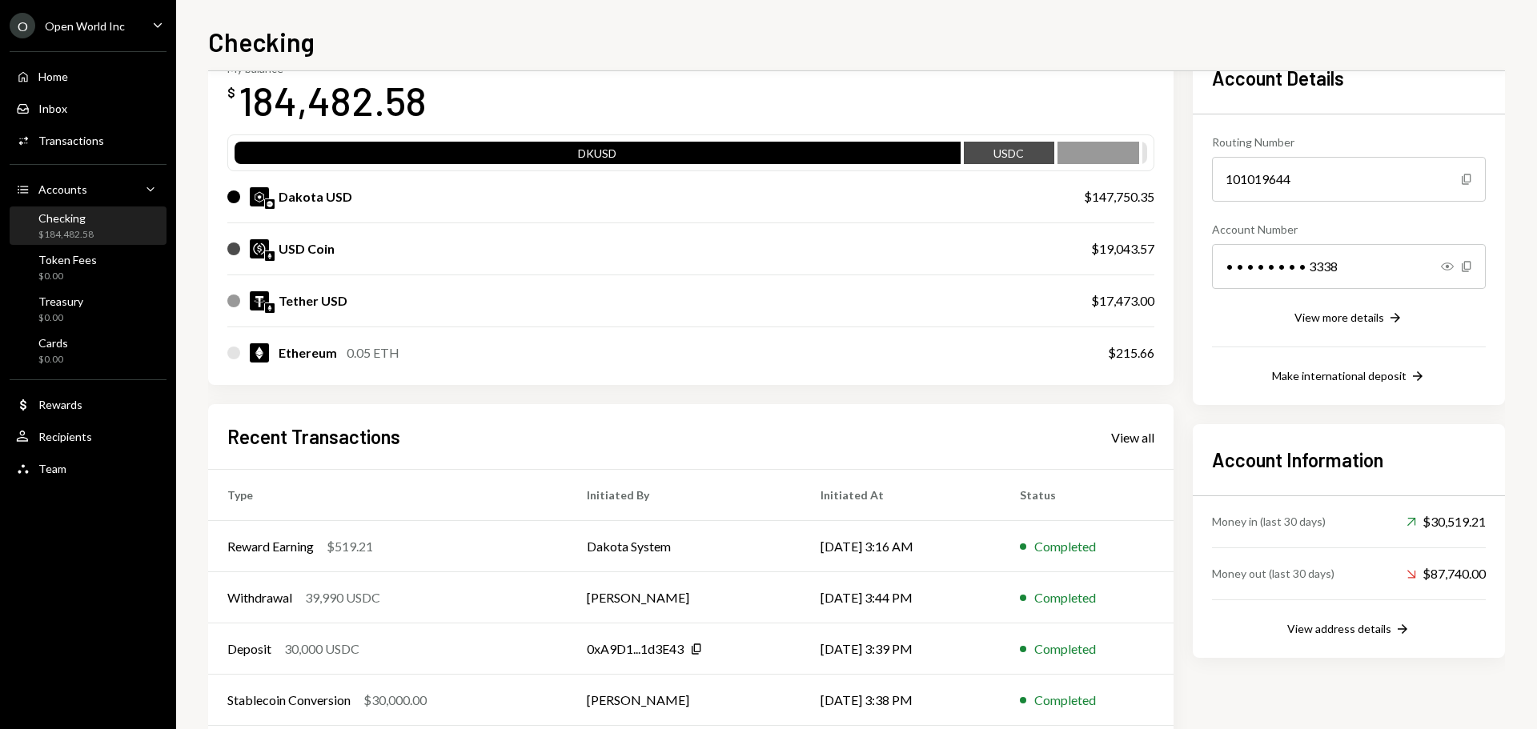
scroll to position [24, 0]
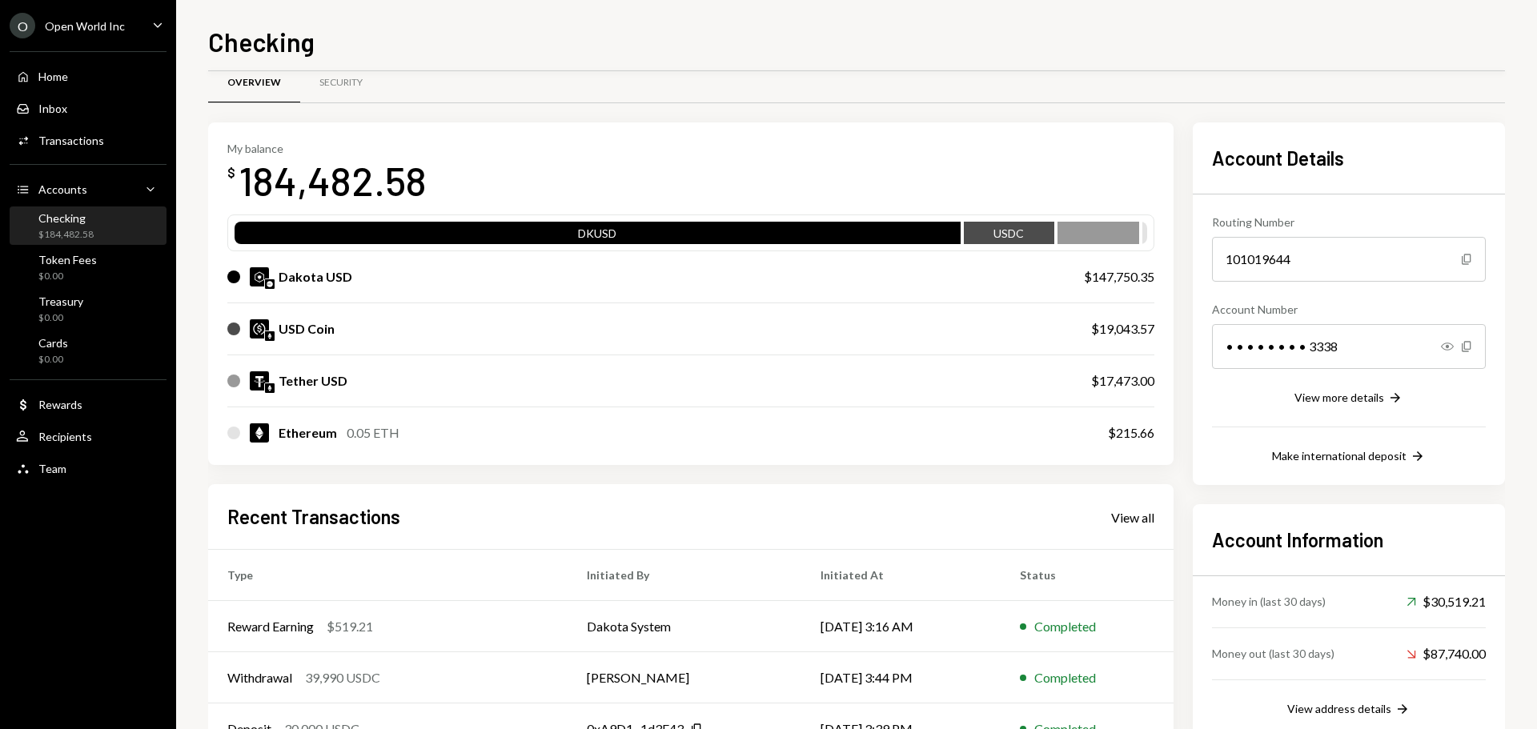
click at [1321, 413] on div "Routing Number 101019644 Copy Account Number • • • • • • • • 3338 Show Copy Vie…" at bounding box center [1349, 330] width 274 height 271
click at [1323, 398] on div "View more details" at bounding box center [1340, 398] width 90 height 14
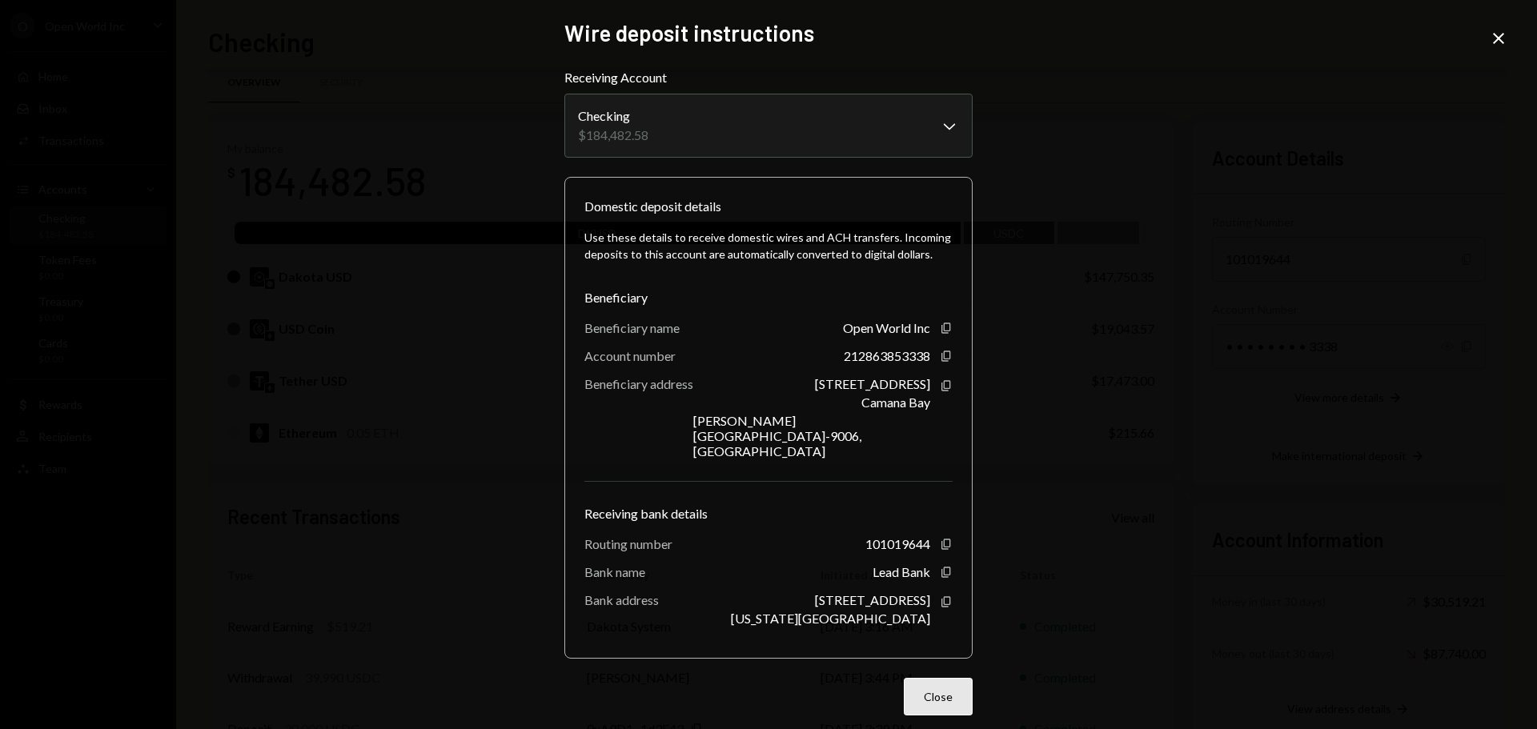
click at [942, 678] on button "Close" at bounding box center [938, 697] width 69 height 38
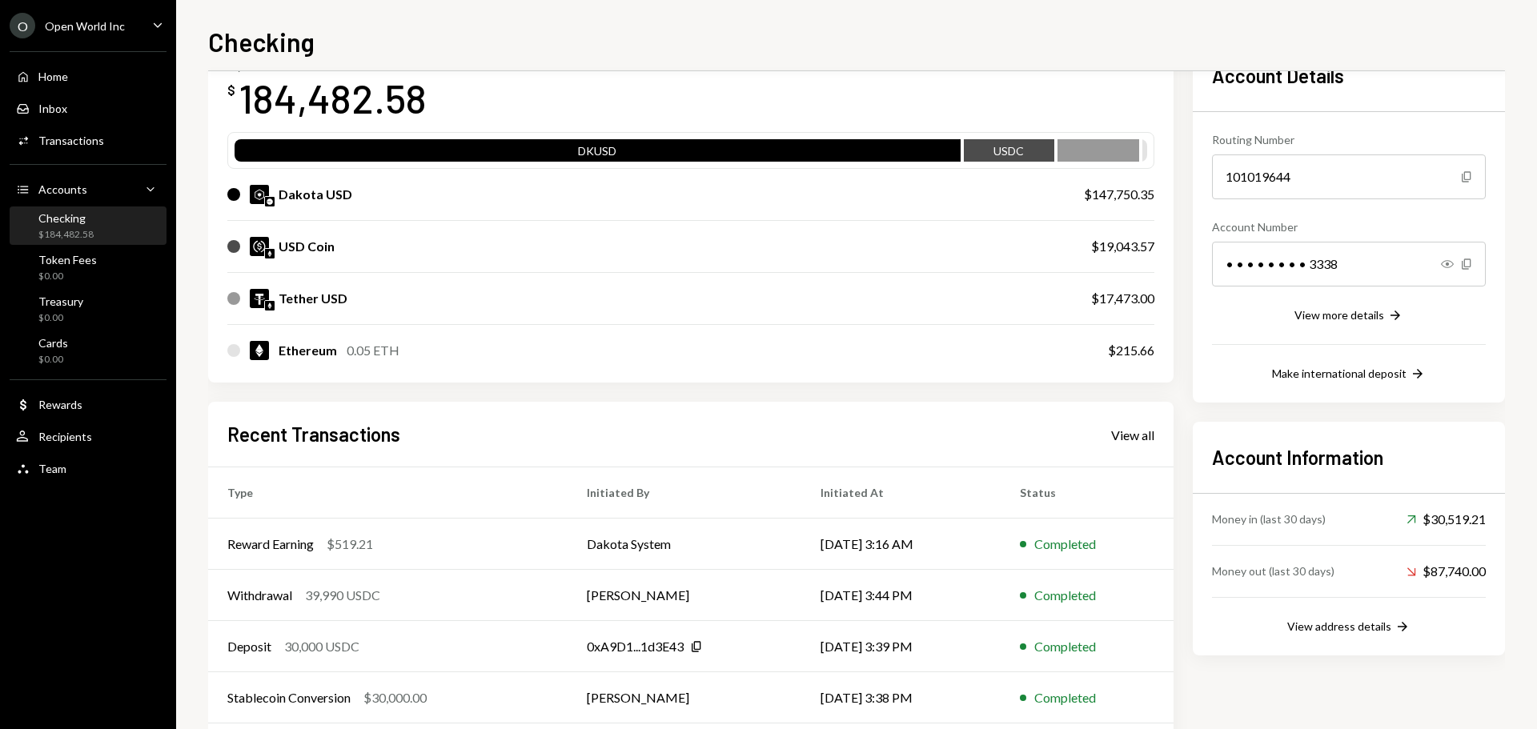
scroll to position [0, 0]
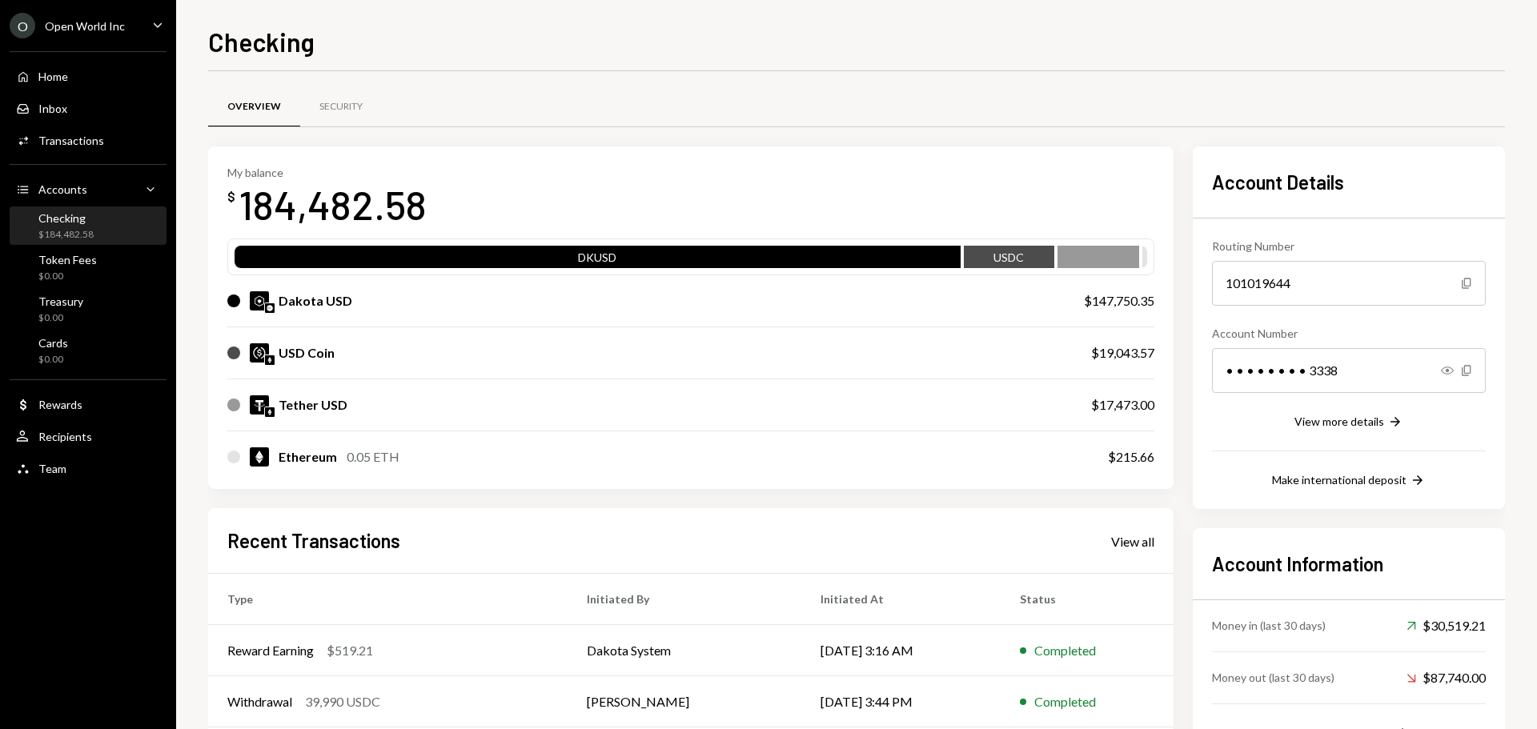
click at [275, 207] on div "184,482.58" at bounding box center [333, 204] width 188 height 50
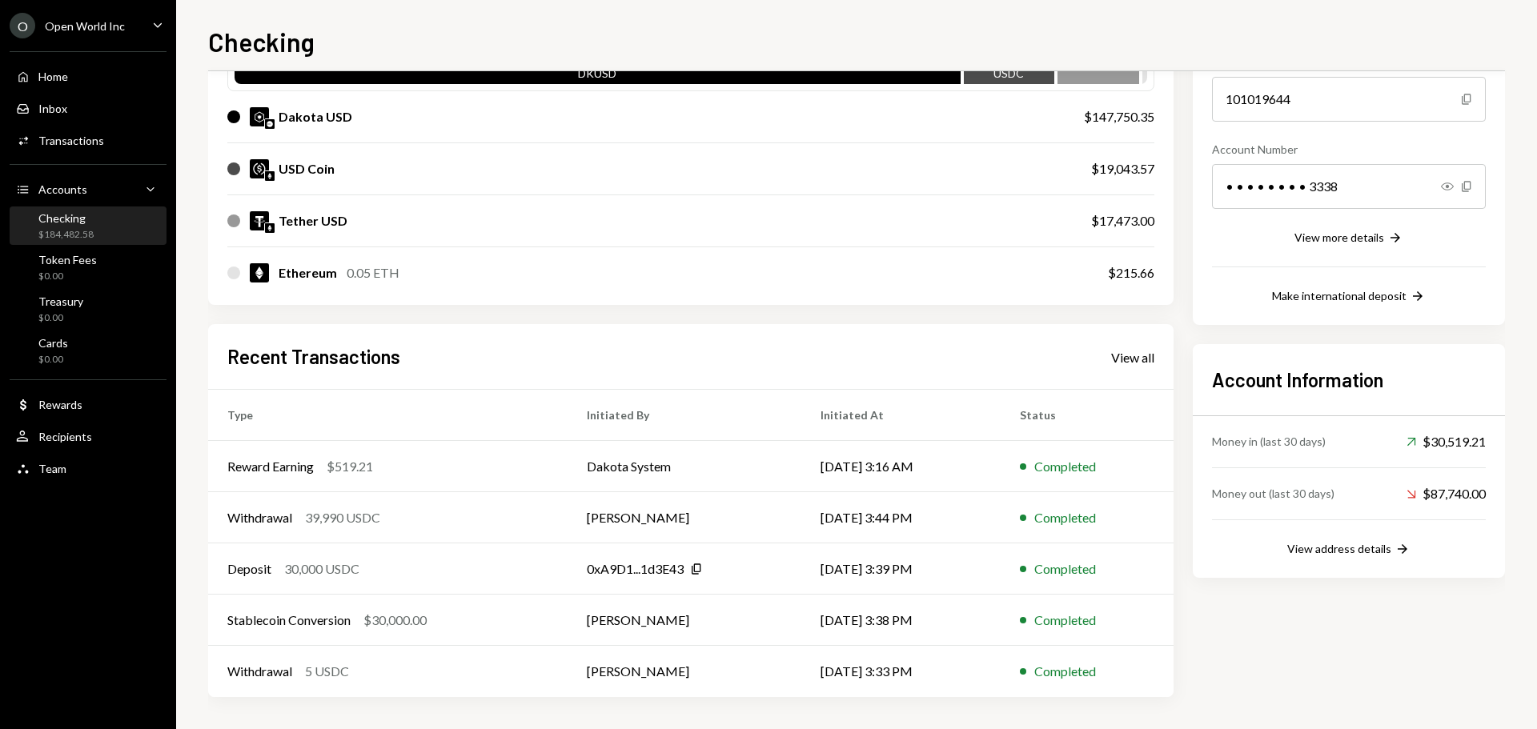
scroll to position [104, 0]
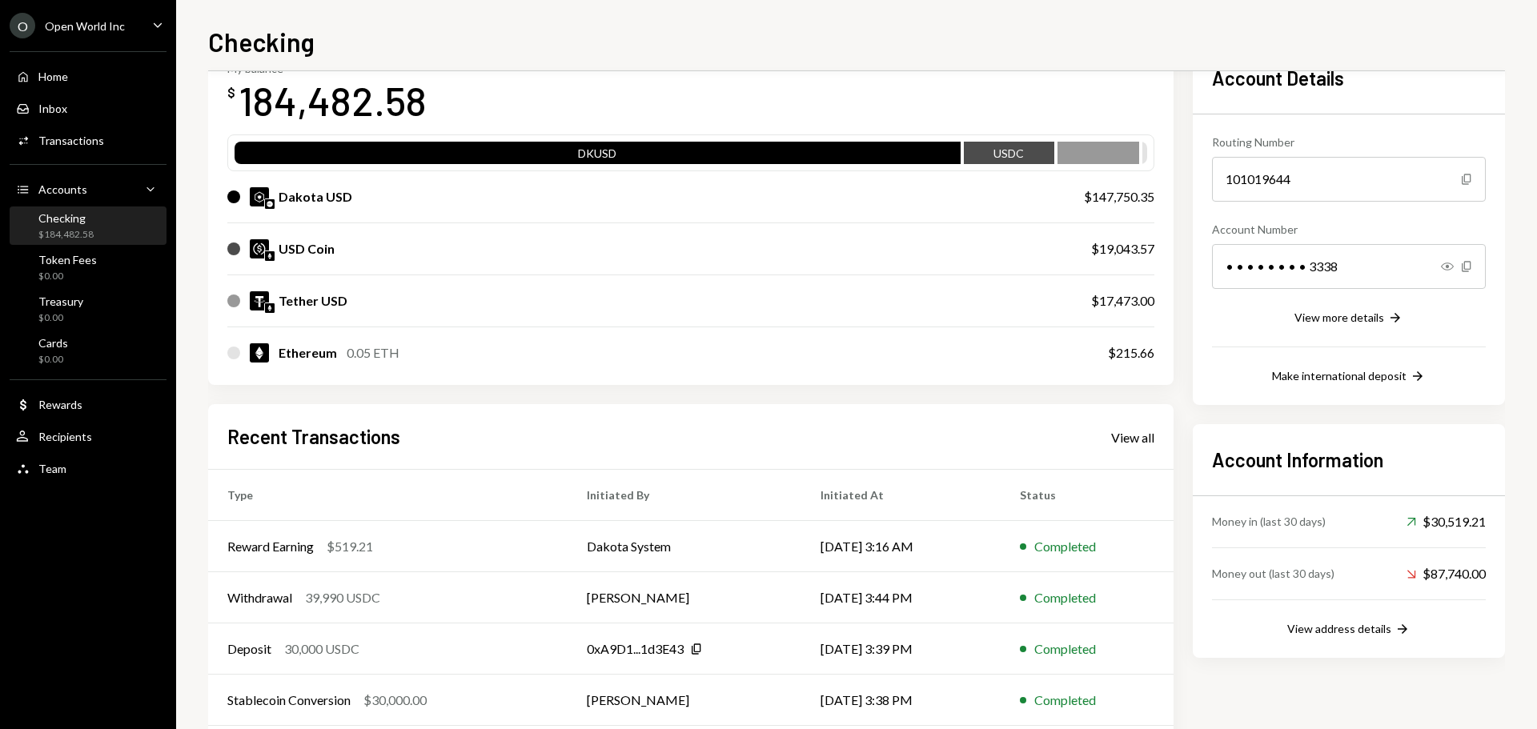
click at [1085, 198] on div "$147,750.35" at bounding box center [1119, 196] width 70 height 19
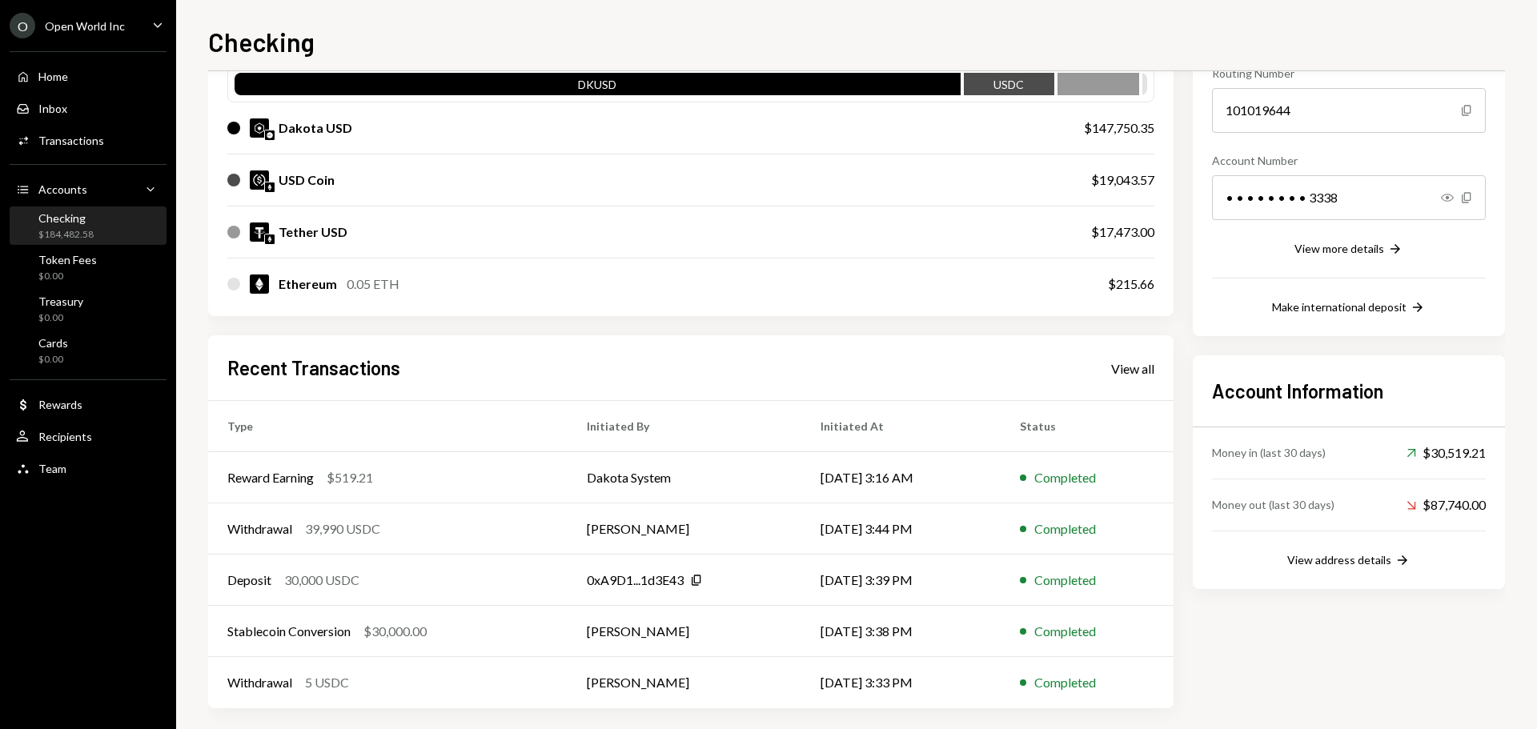
scroll to position [184, 0]
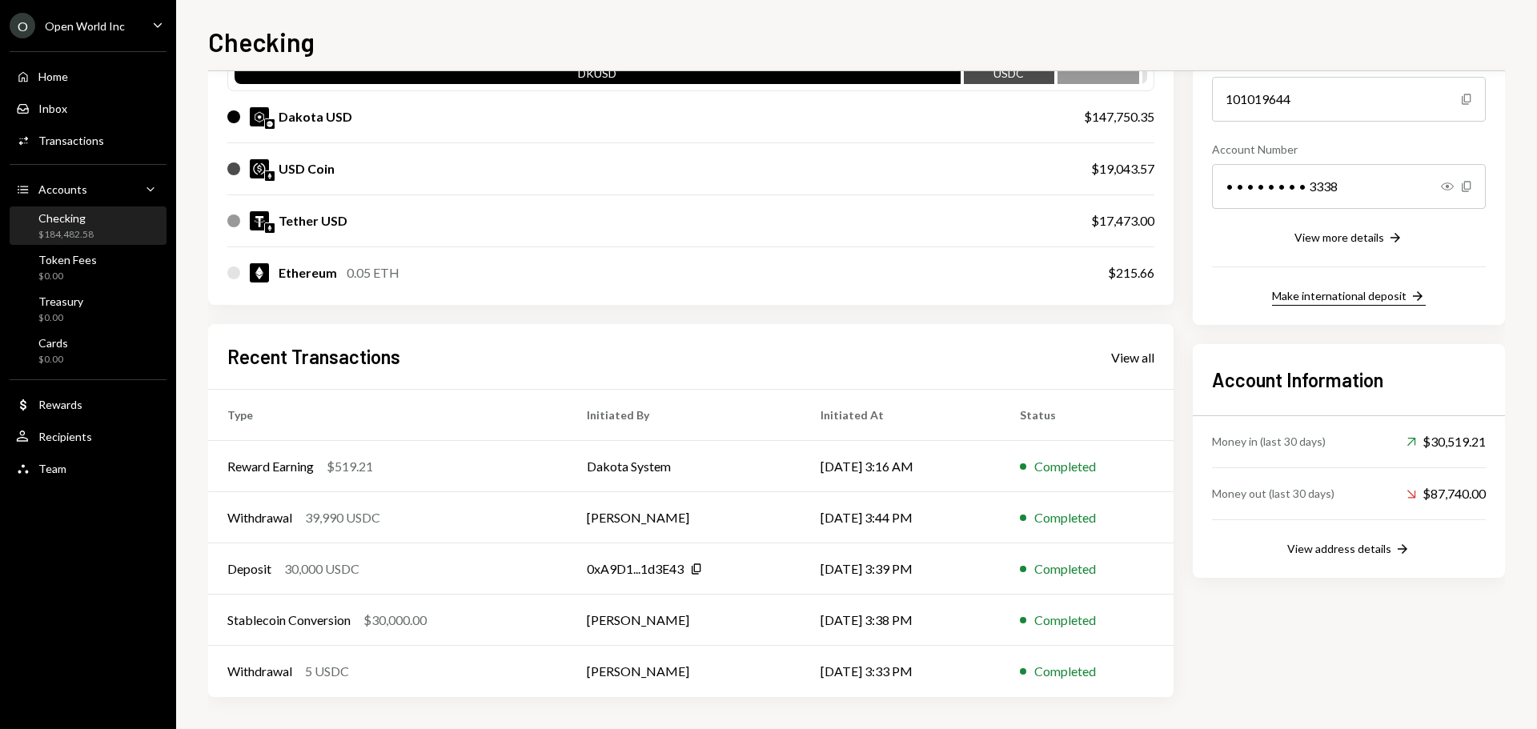
click at [1335, 296] on div "Make international deposit" at bounding box center [1339, 296] width 135 height 14
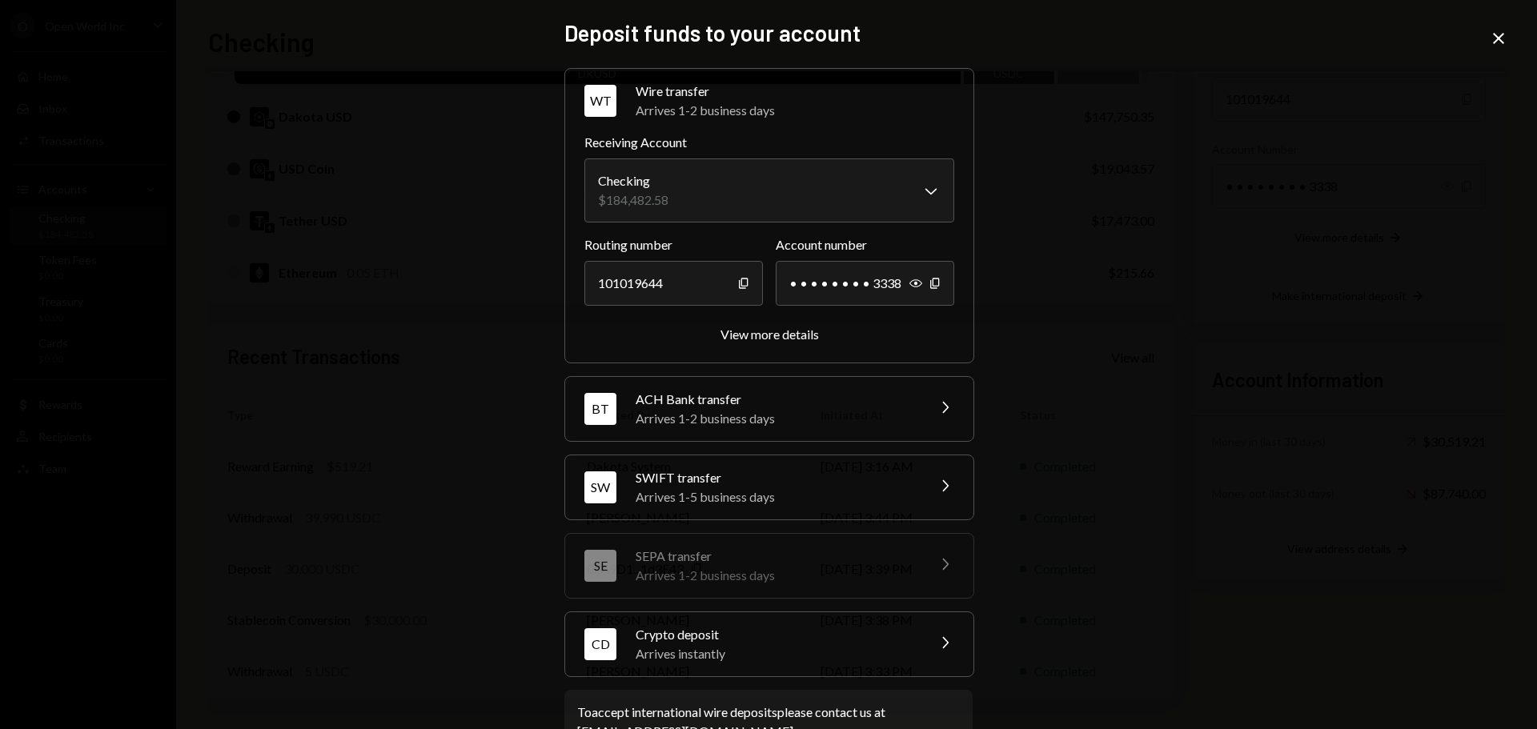
scroll to position [50, 0]
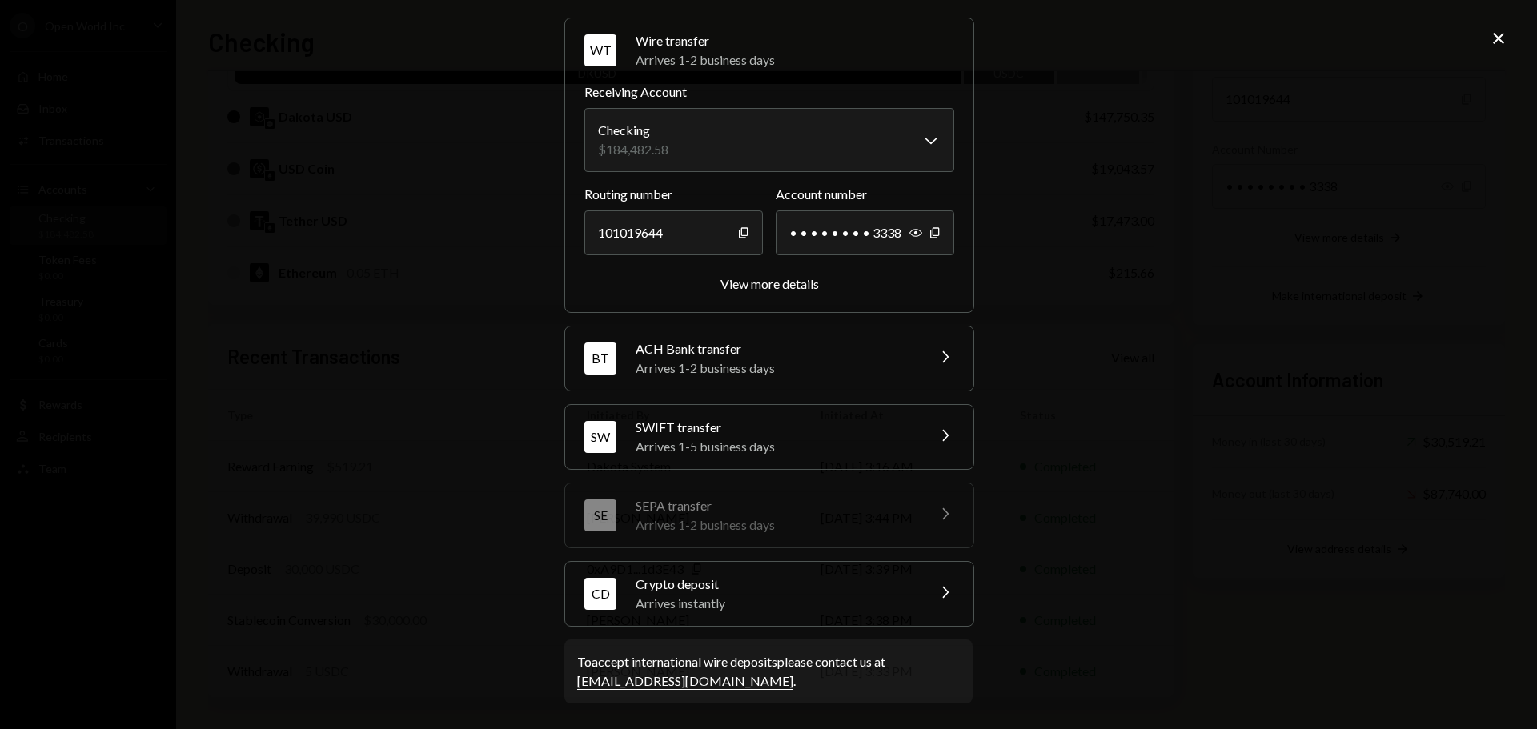
click at [1497, 32] on icon "Close" at bounding box center [1498, 38] width 19 height 19
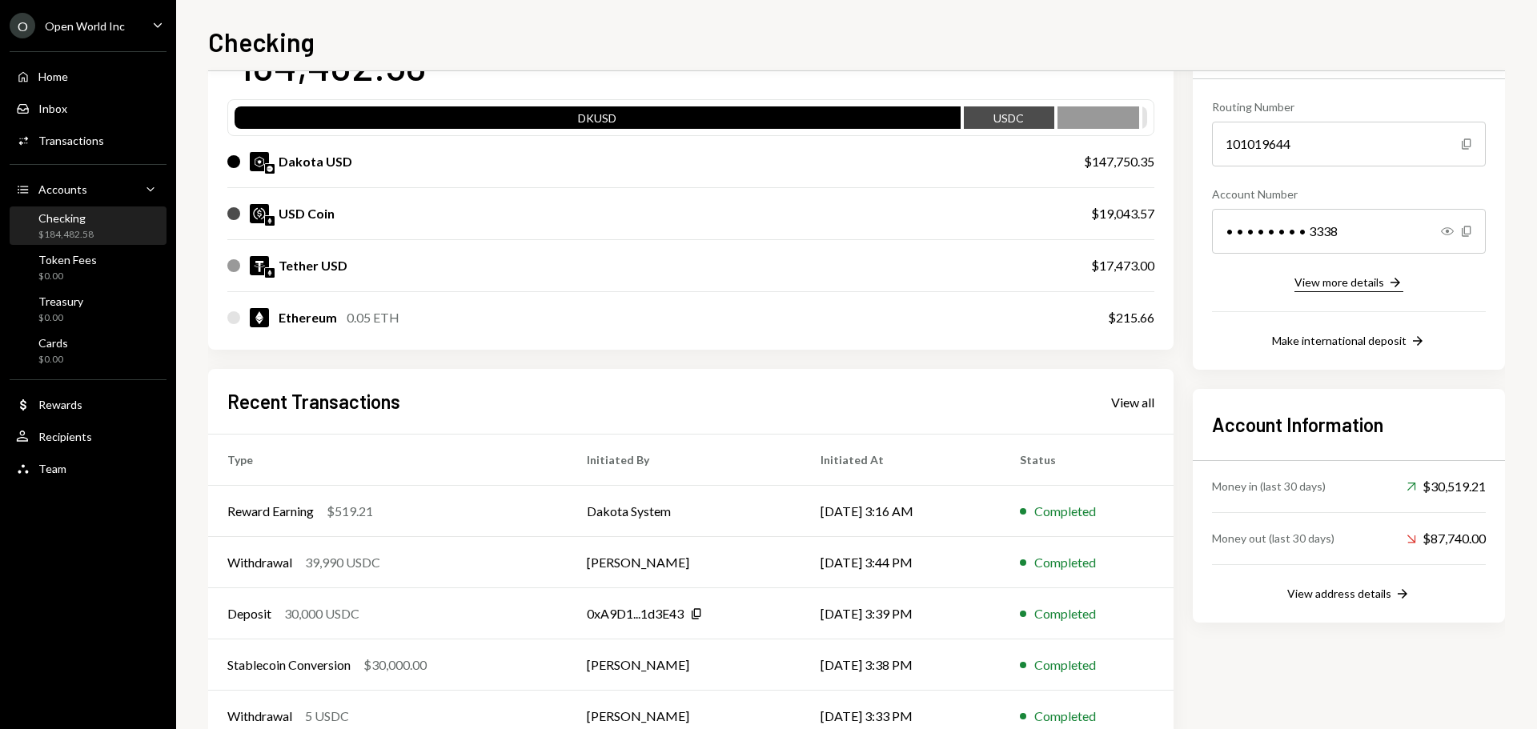
scroll to position [104, 0]
